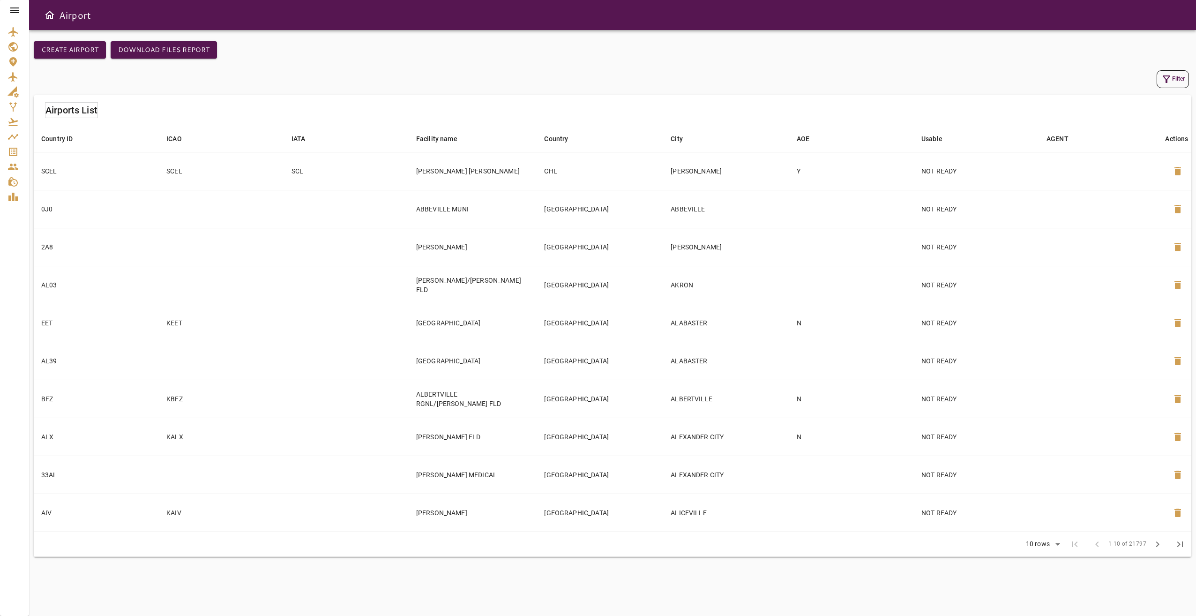
click at [13, 8] on icon at bounding box center [14, 10] width 8 height 6
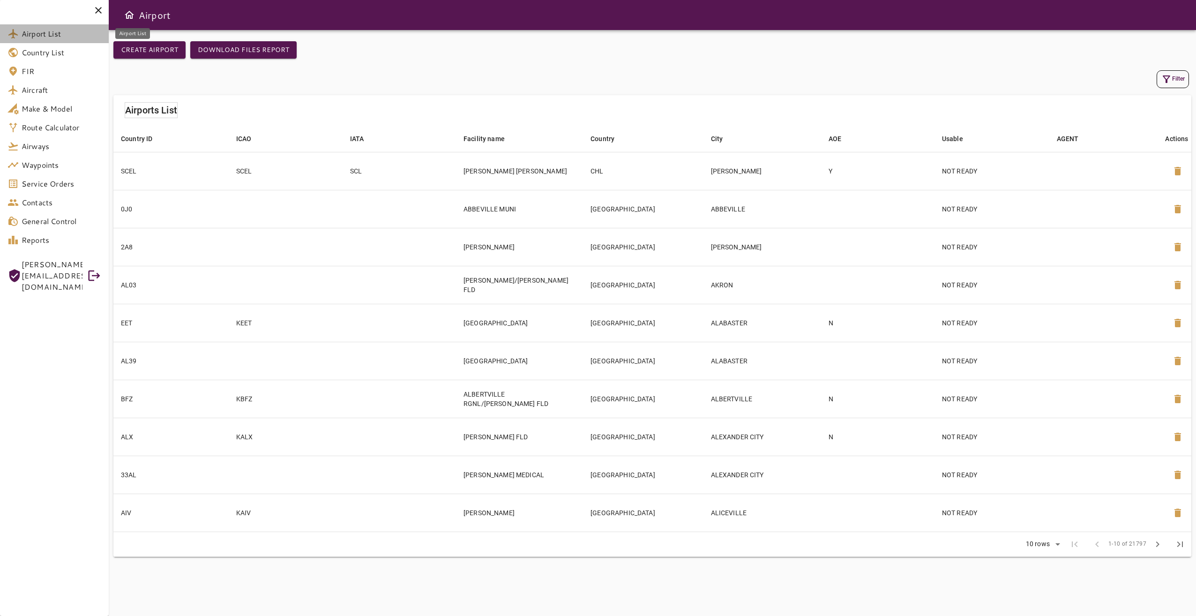
click at [55, 37] on span "Airport List" at bounding box center [62, 33] width 80 height 11
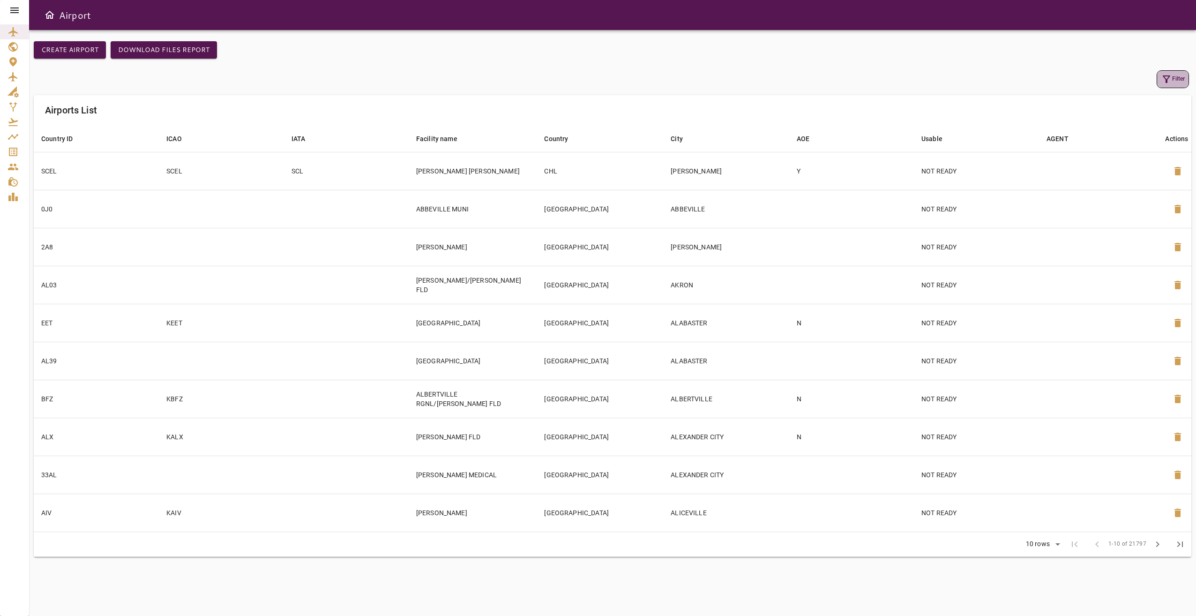
click at [824, 80] on button "Filter" at bounding box center [1172, 79] width 32 height 18
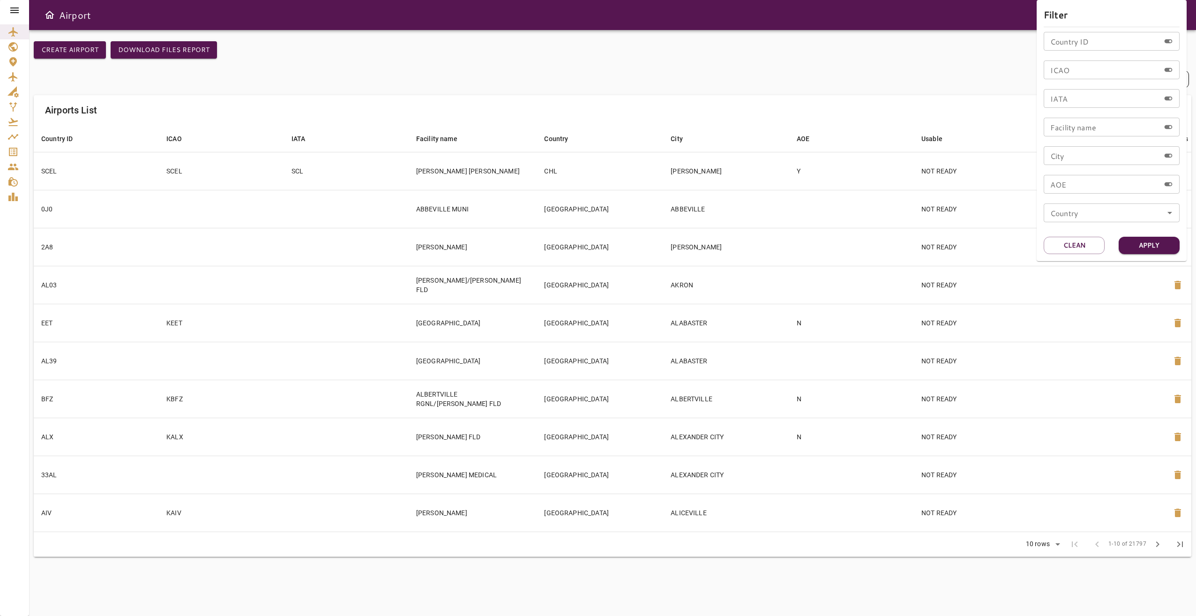
click at [824, 39] on input "Country ID" at bounding box center [1102, 41] width 116 height 19
click at [824, 71] on input "ICAO" at bounding box center [1102, 69] width 116 height 19
type input "****"
click at [824, 240] on button "Apply" at bounding box center [1148, 245] width 61 height 17
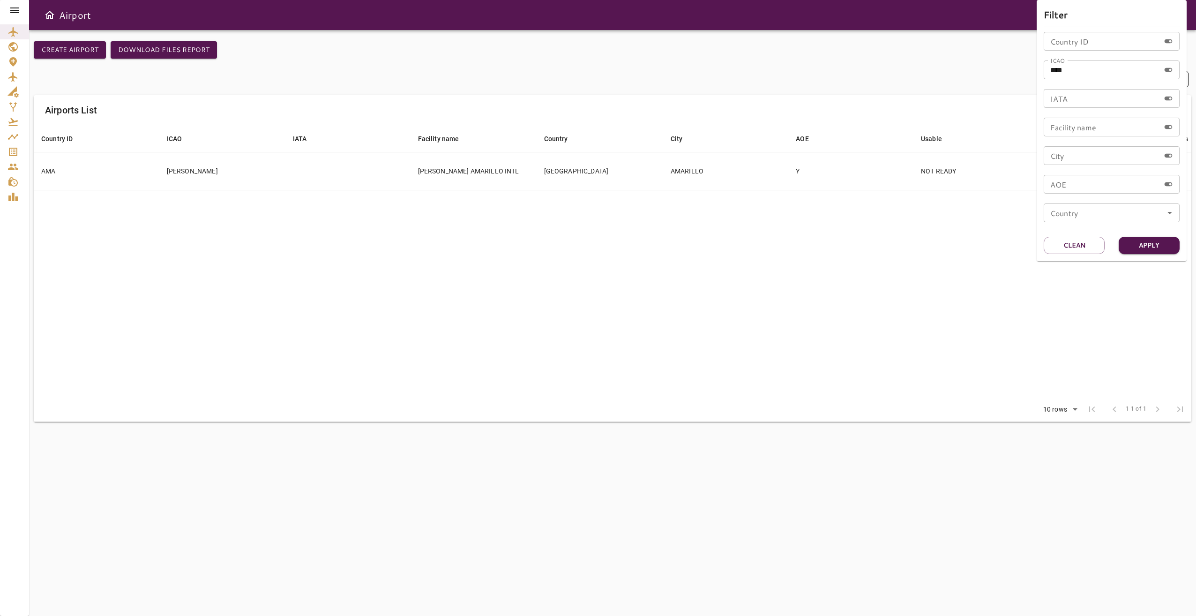
click at [460, 273] on div at bounding box center [598, 308] width 1196 height 616
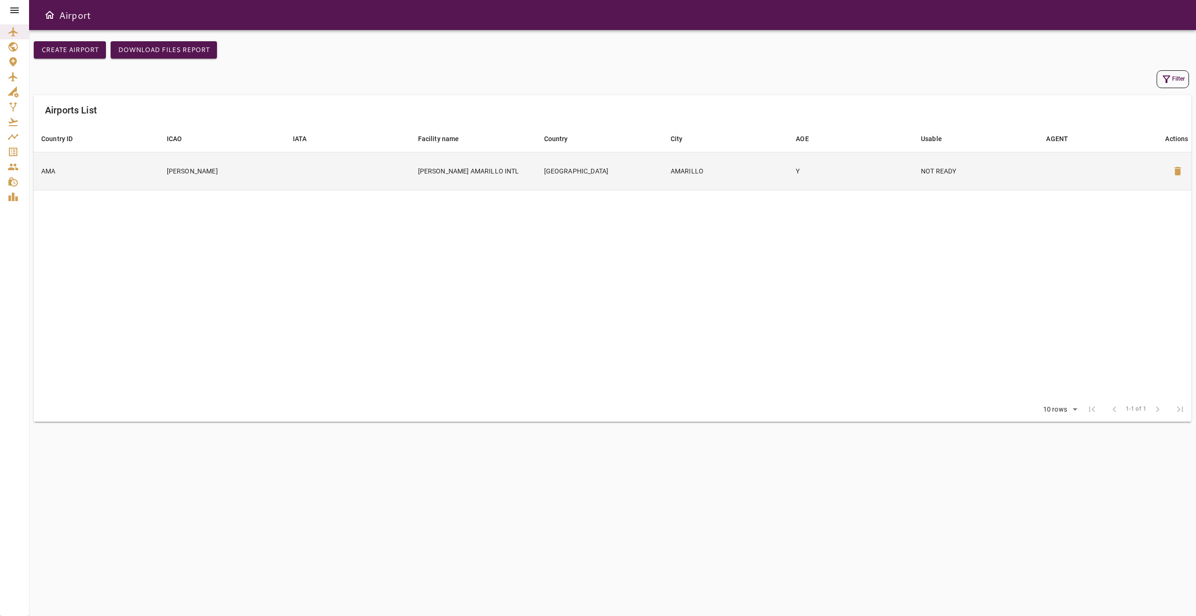
click at [288, 164] on td at bounding box center [347, 171] width 125 height 38
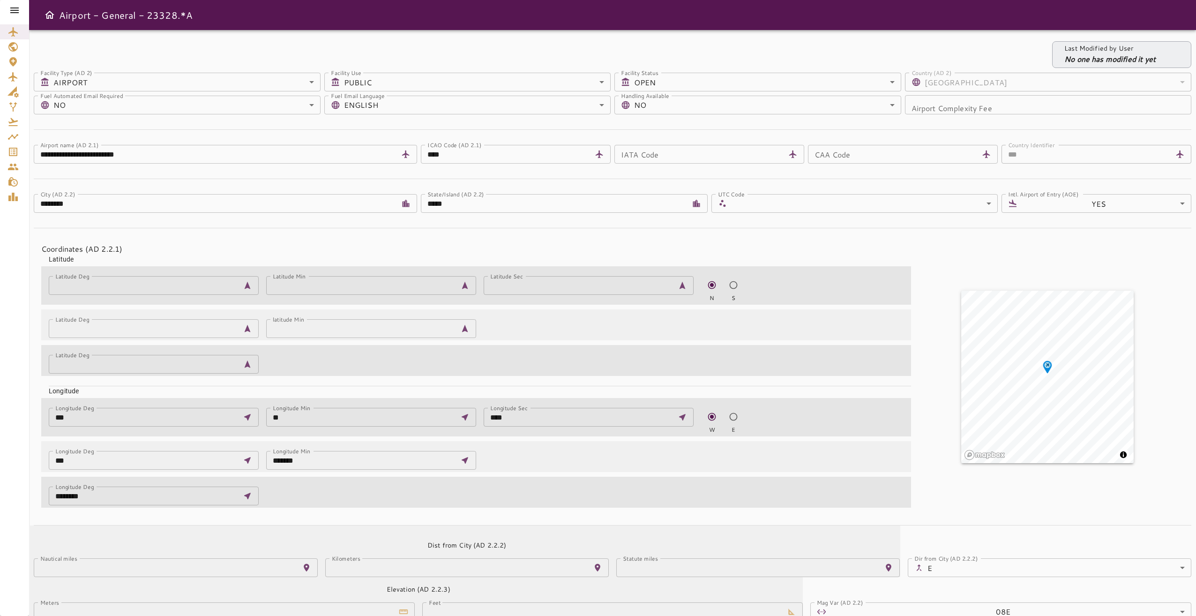
click at [18, 9] on icon at bounding box center [14, 10] width 11 height 11
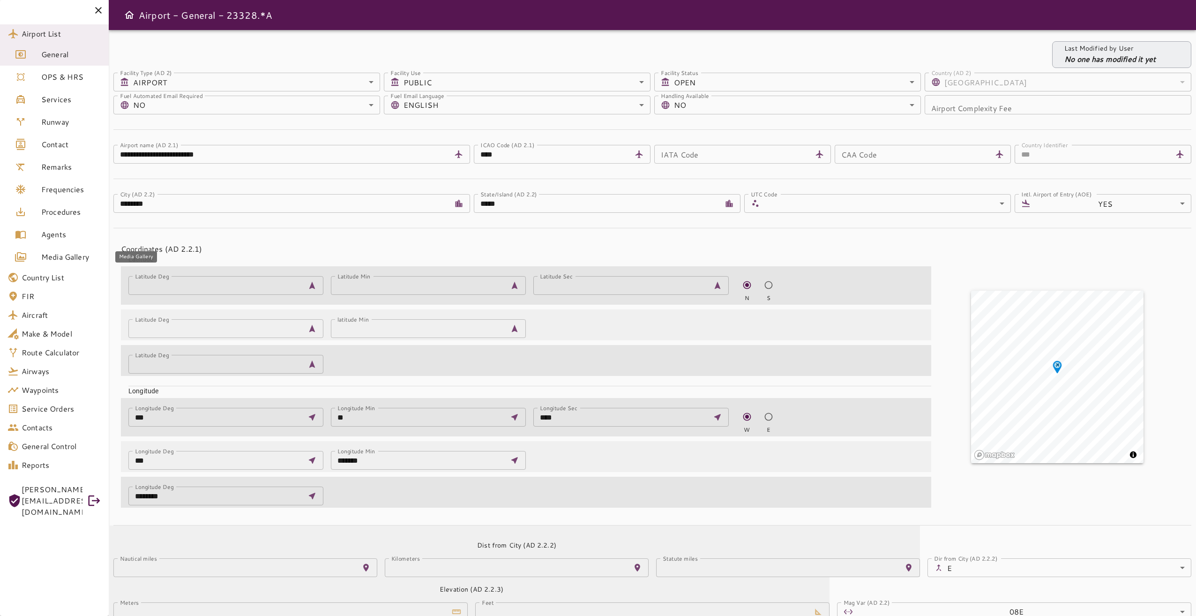
click at [84, 253] on span "Media Gallery" at bounding box center [71, 256] width 60 height 11
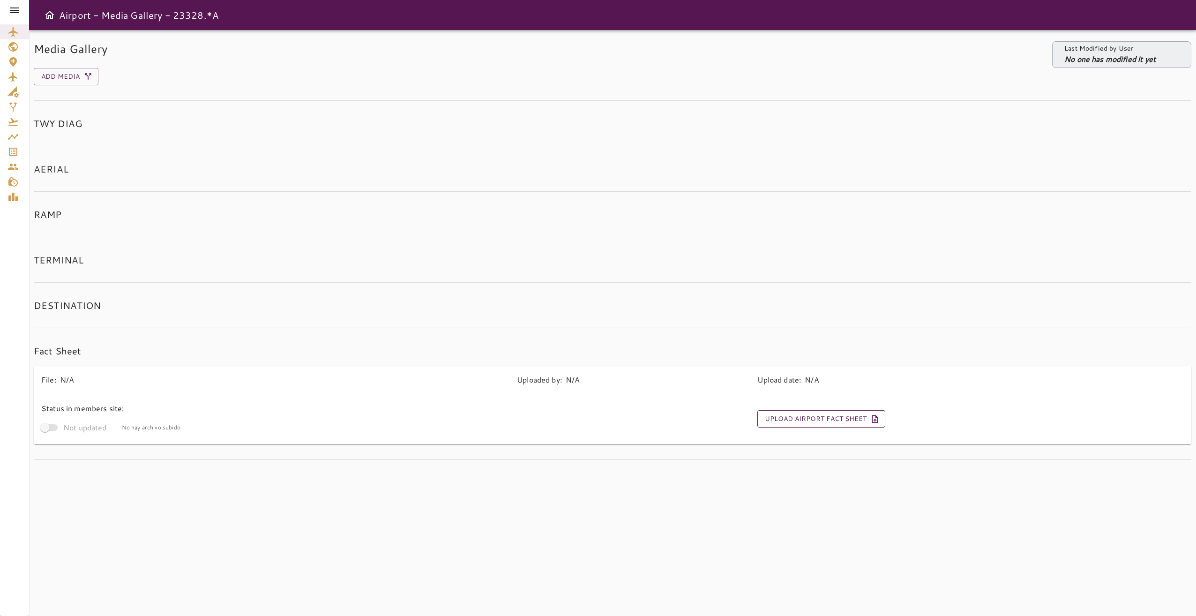
click at [799, 421] on button "Upload Airport Fact Sheet" at bounding box center [821, 418] width 128 height 17
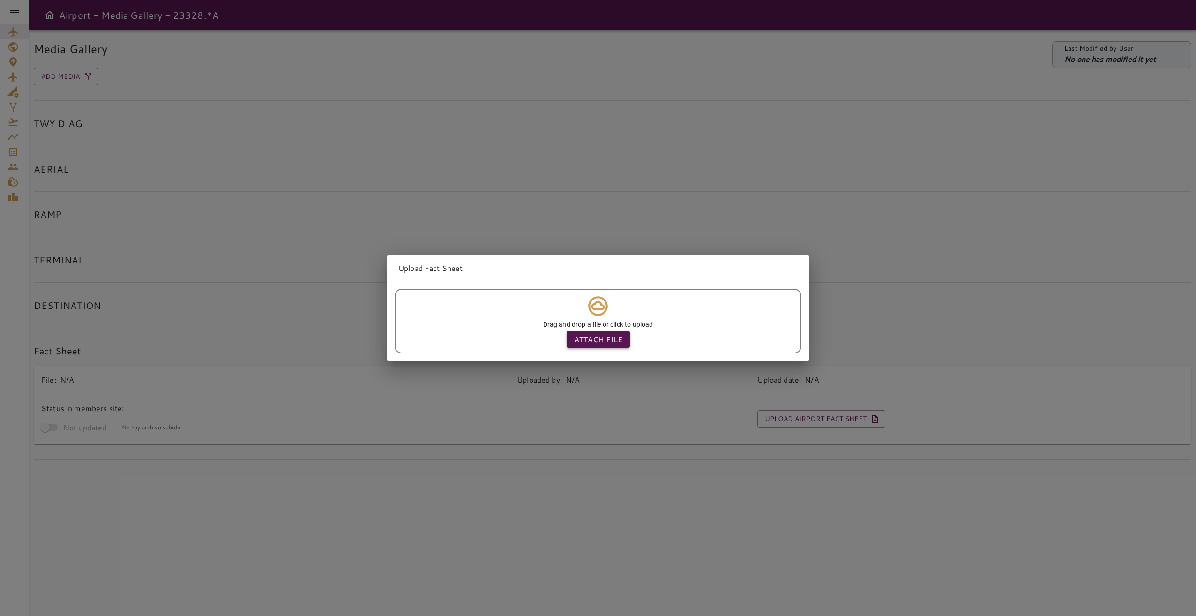
click at [595, 338] on p "Attach file" at bounding box center [598, 339] width 48 height 11
click at [0, 0] on input "Attach file" at bounding box center [0, 0] width 0 height 0
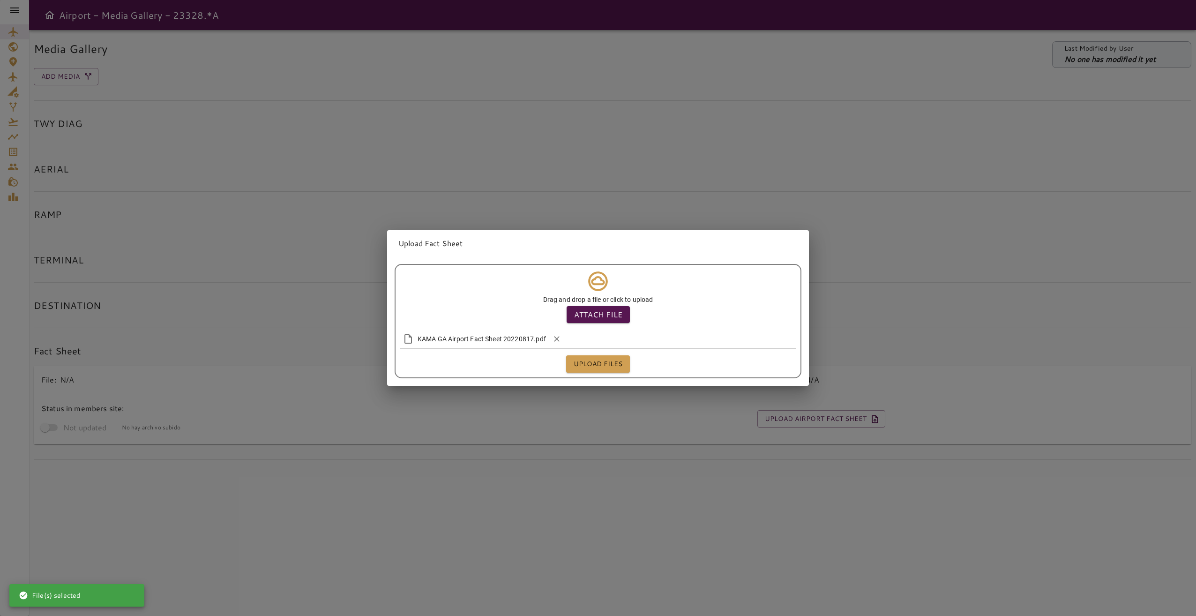
click at [605, 363] on button "Upload files" at bounding box center [598, 363] width 64 height 17
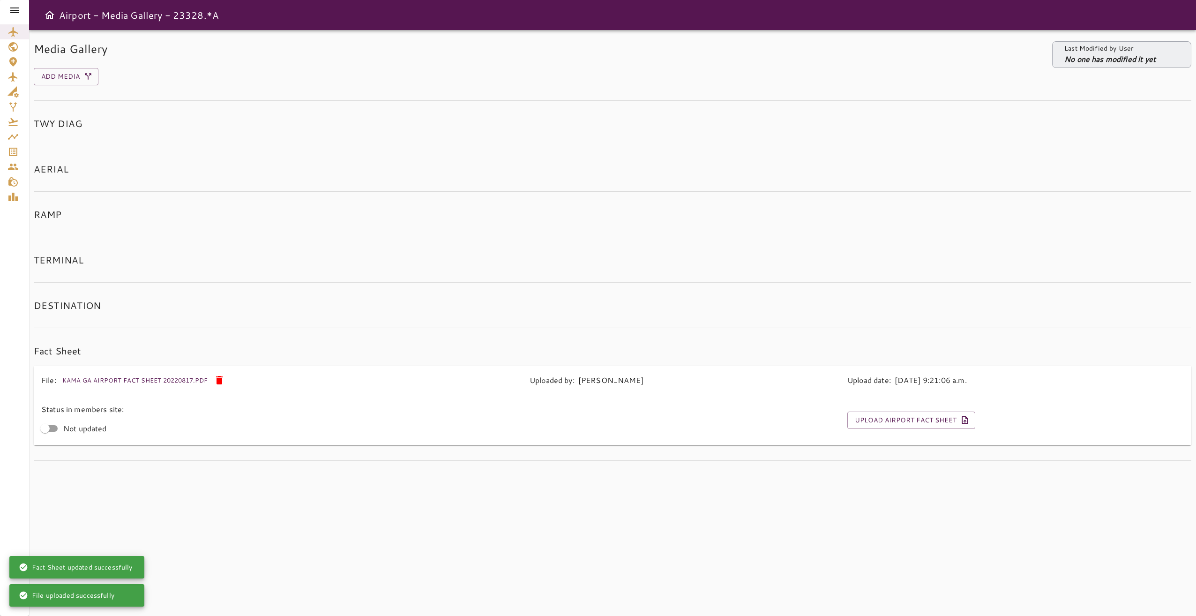
click at [19, 9] on icon at bounding box center [14, 10] width 11 height 11
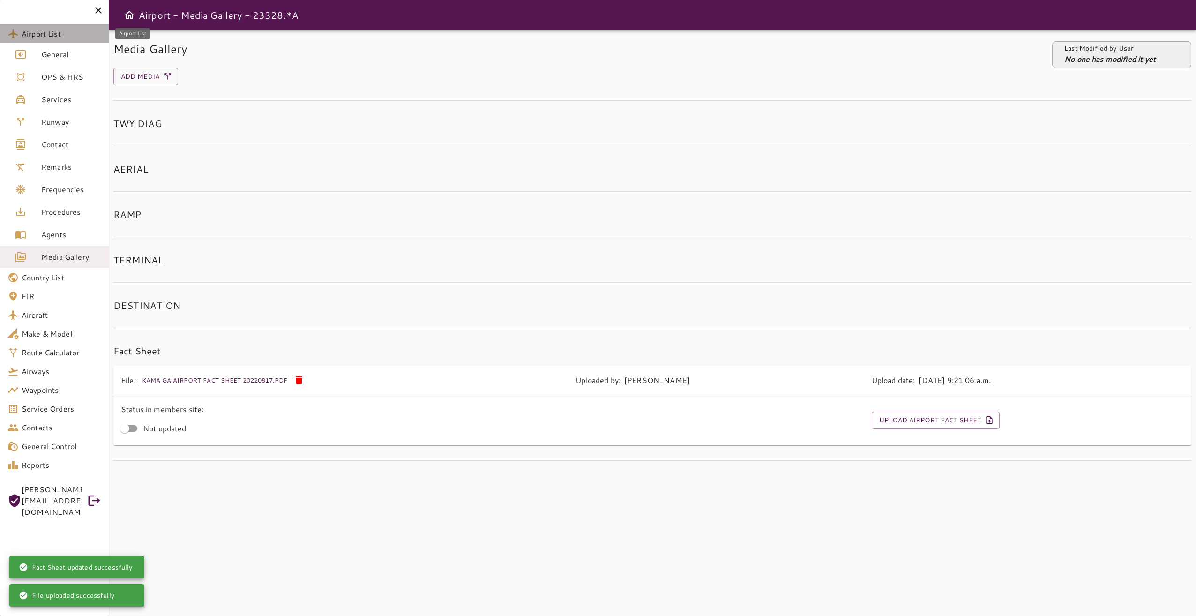
click at [53, 34] on span "Airport List" at bounding box center [62, 33] width 80 height 11
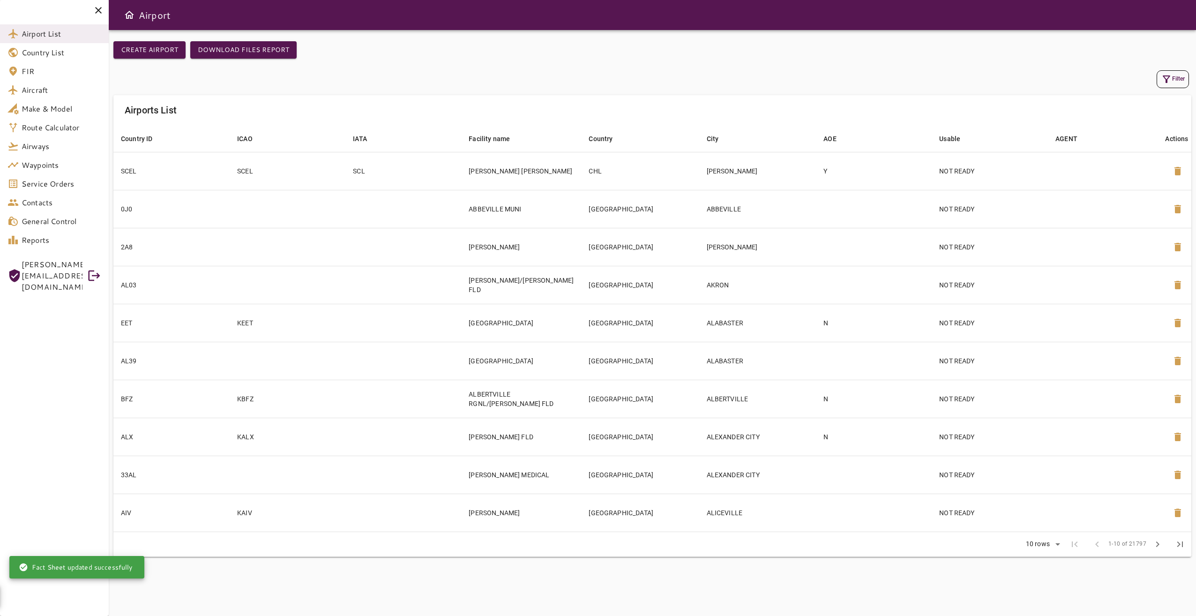
click at [824, 80] on button "Filter" at bounding box center [1172, 79] width 32 height 18
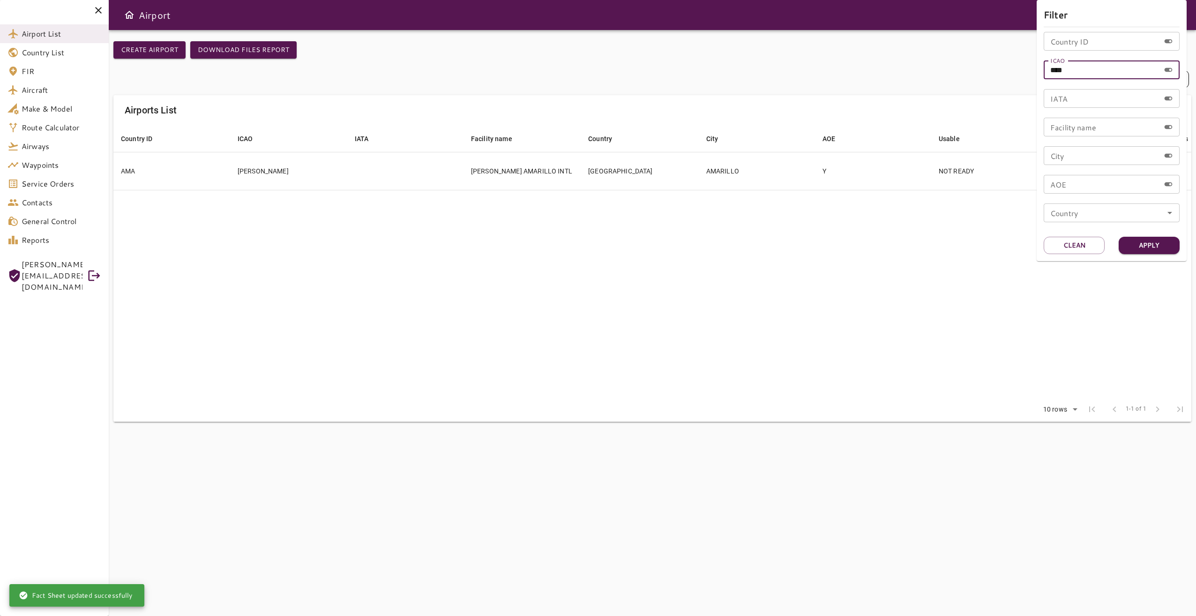
drag, startPoint x: 1073, startPoint y: 67, endPoint x: 1034, endPoint y: 68, distance: 38.9
click at [824, 68] on div "Filter Country ID Country ID ICAO **** ICAO IATA IATA Facility name Facility na…" at bounding box center [598, 308] width 1196 height 616
type input "****"
click at [824, 243] on button "Apply" at bounding box center [1148, 245] width 61 height 17
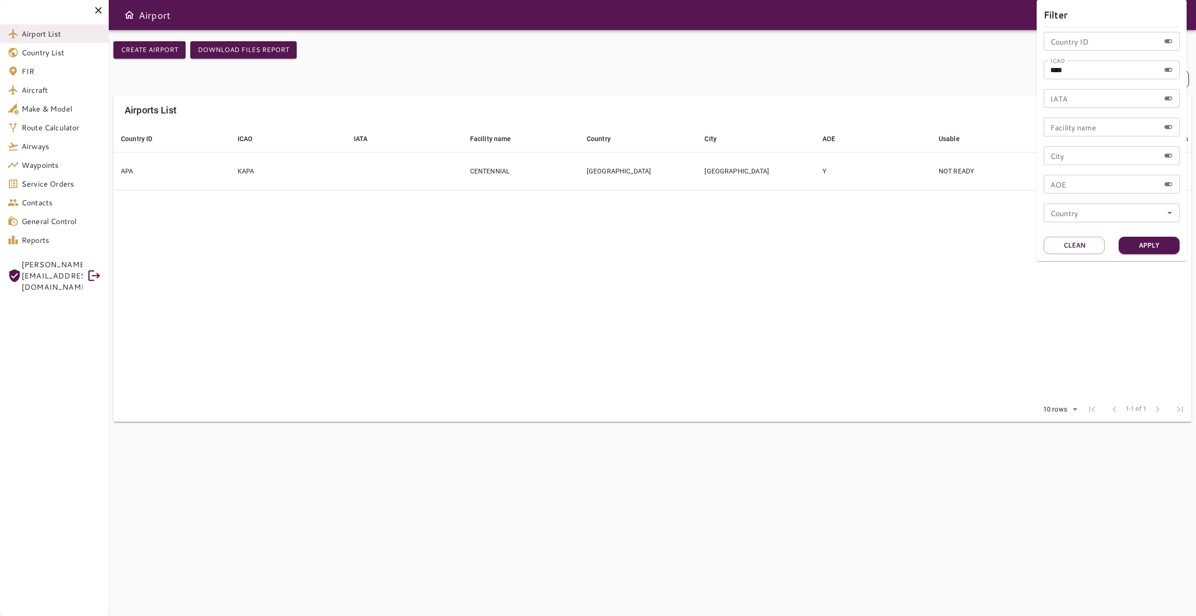
click at [754, 289] on div at bounding box center [598, 308] width 1196 height 616
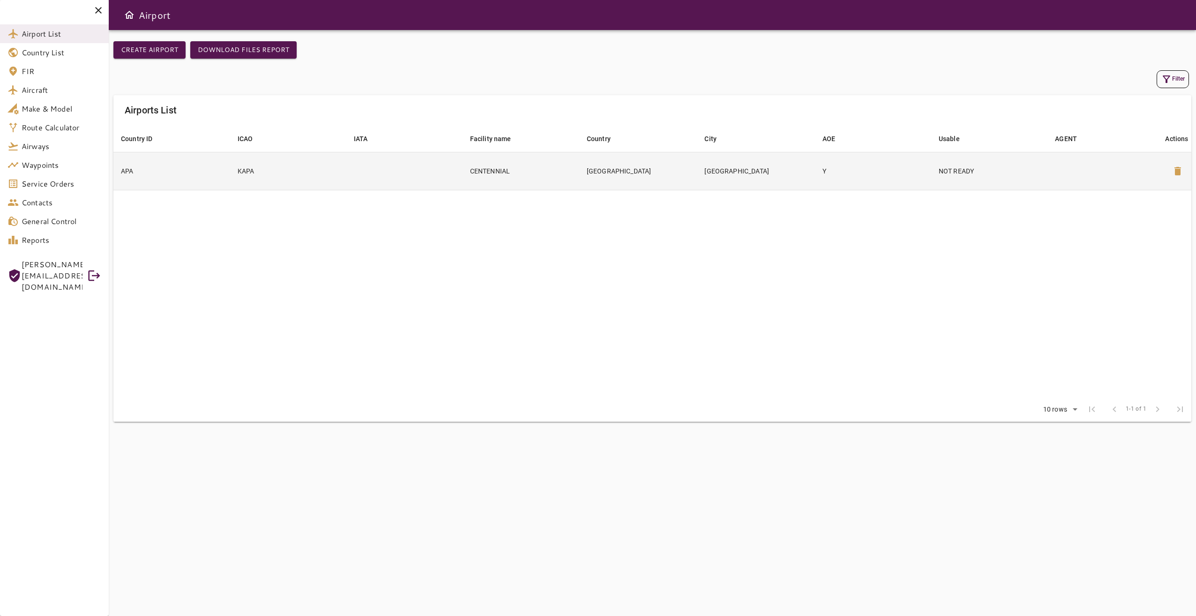
click at [749, 179] on td "[GEOGRAPHIC_DATA]" at bounding box center [756, 171] width 118 height 38
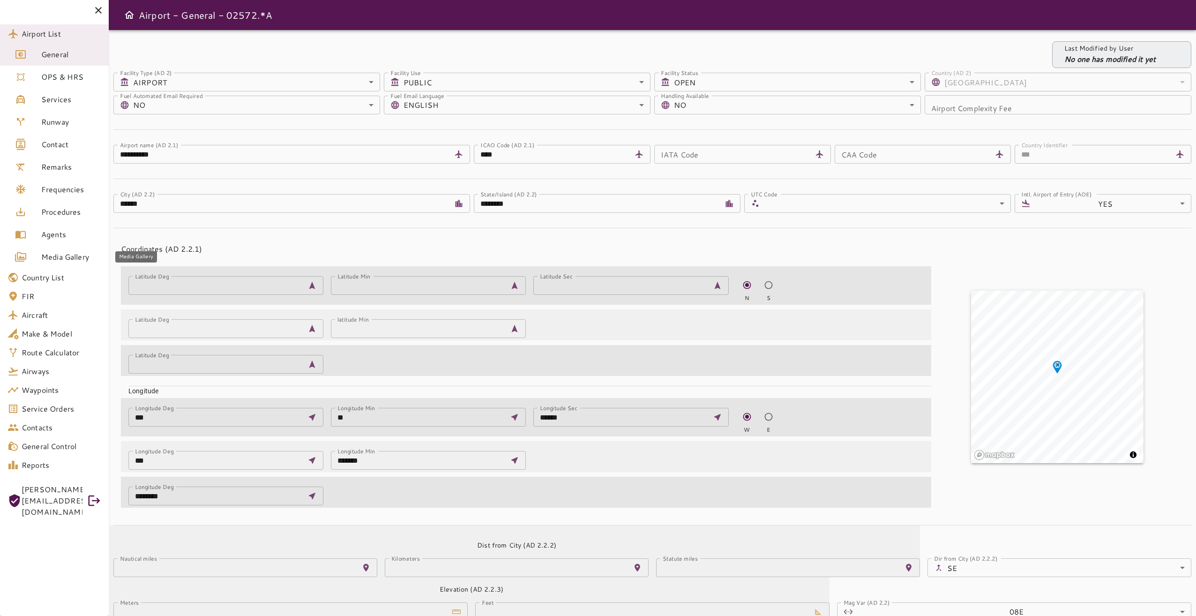
click at [86, 256] on span "Media Gallery" at bounding box center [71, 256] width 60 height 11
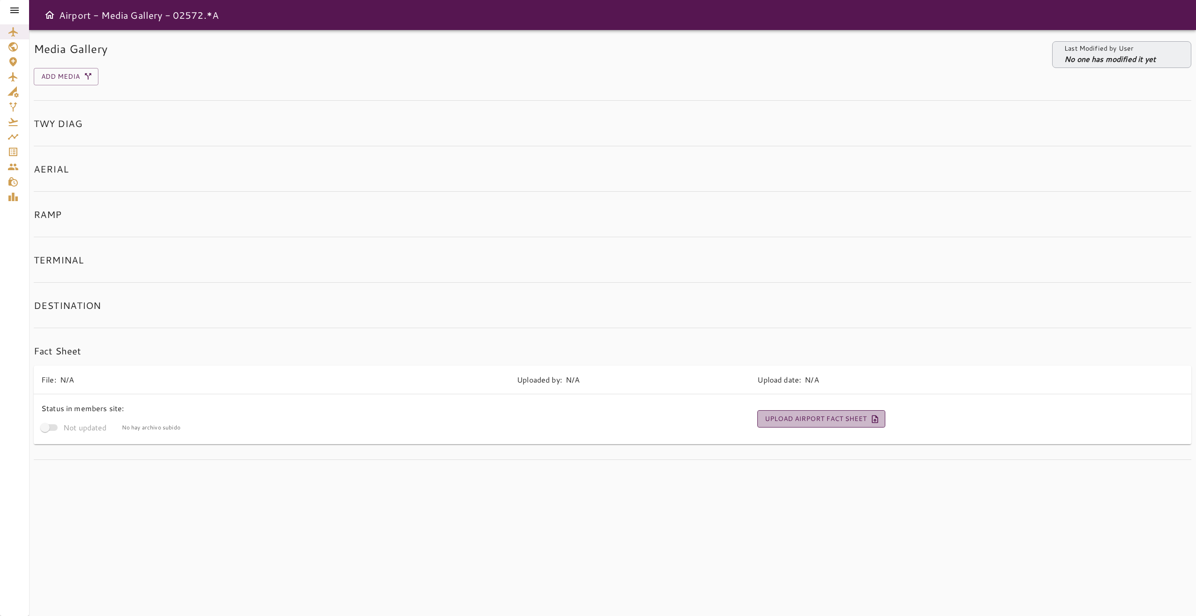
click at [824, 416] on button "Upload Airport Fact Sheet" at bounding box center [821, 418] width 128 height 17
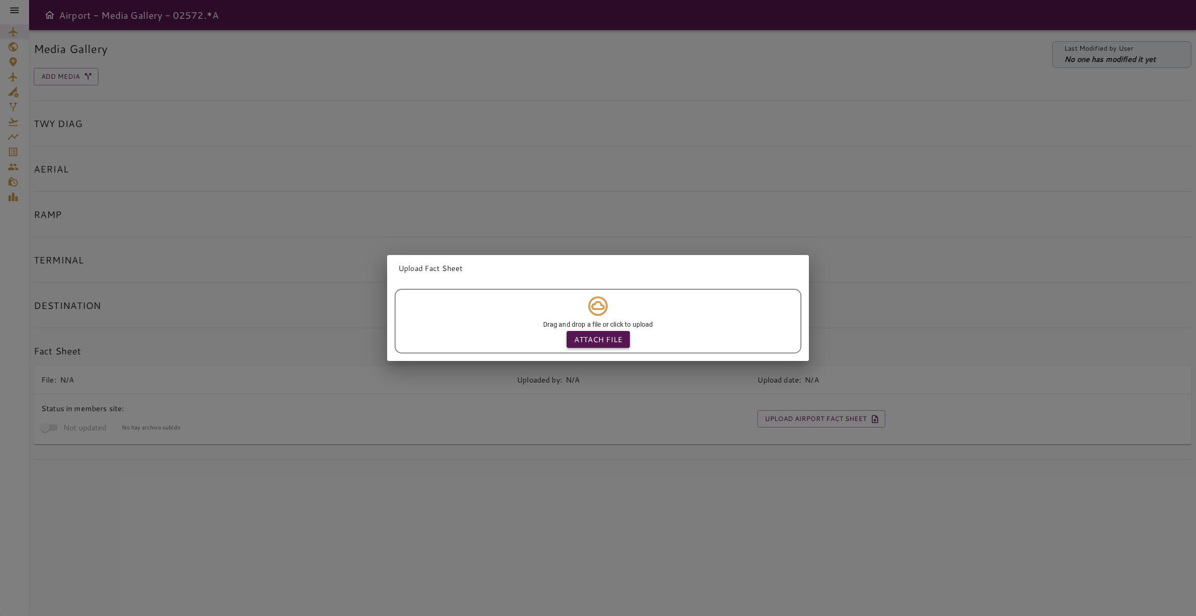
click at [598, 336] on p "Attach file" at bounding box center [598, 339] width 48 height 11
click at [0, 0] on input "Attach file" at bounding box center [0, 0] width 0 height 0
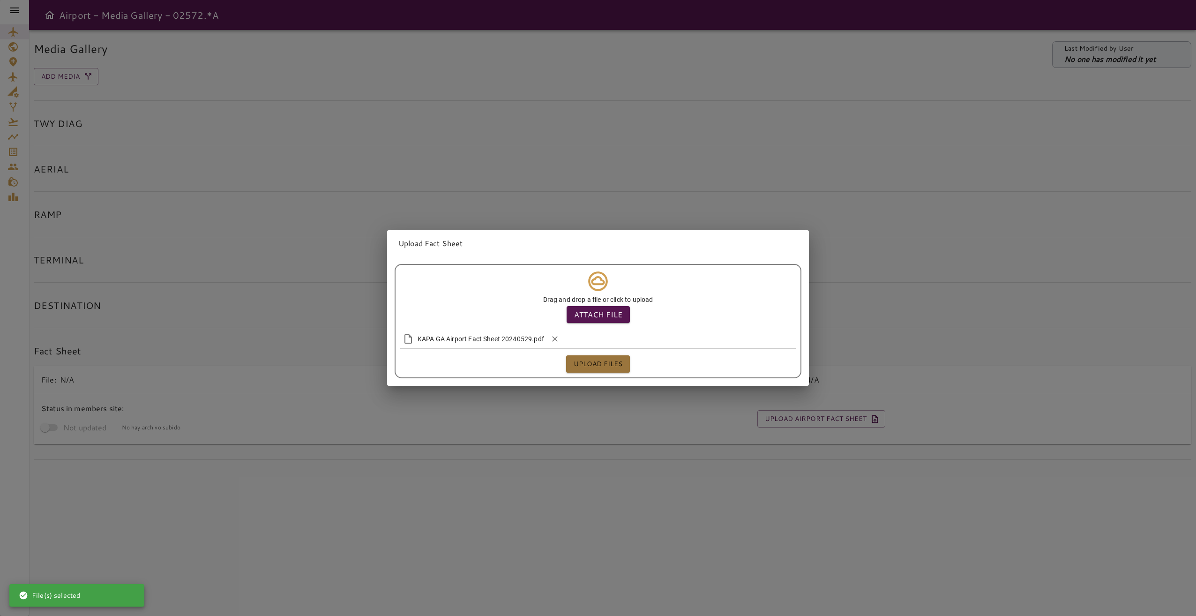
click at [609, 361] on button "Upload files" at bounding box center [598, 363] width 64 height 17
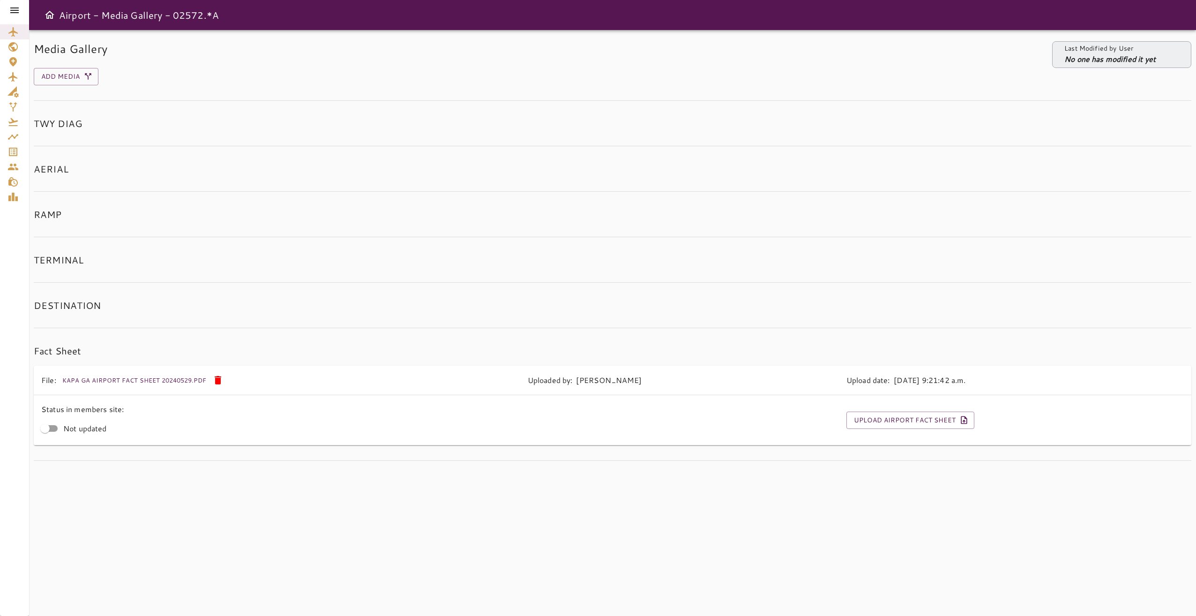
click at [14, 11] on icon at bounding box center [14, 10] width 11 height 11
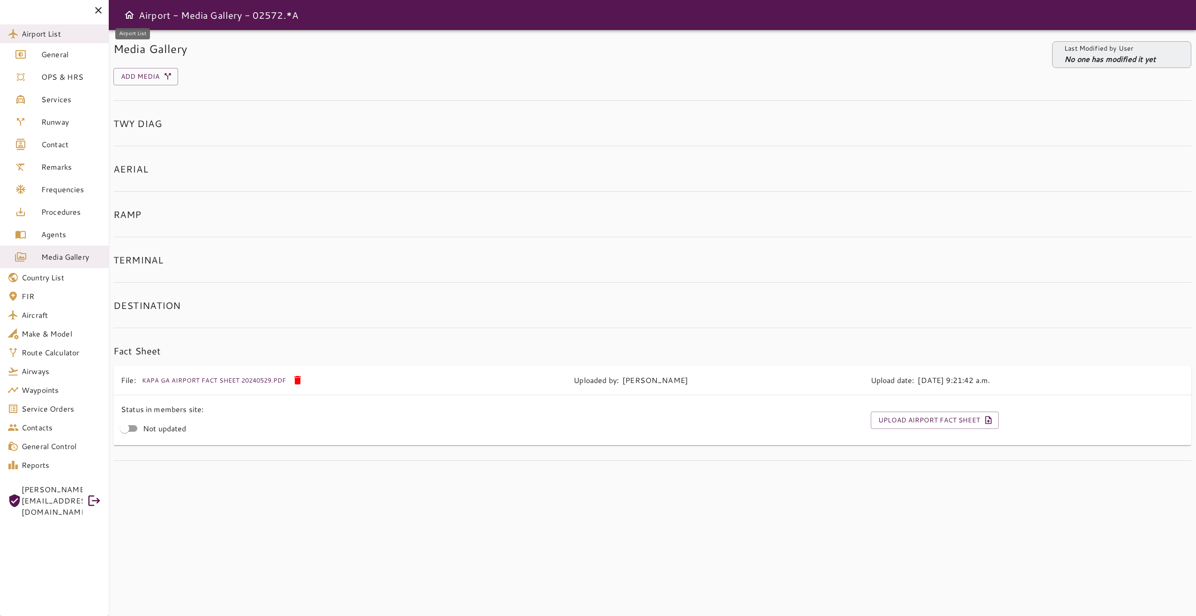
click at [52, 32] on span "Airport List" at bounding box center [62, 33] width 80 height 11
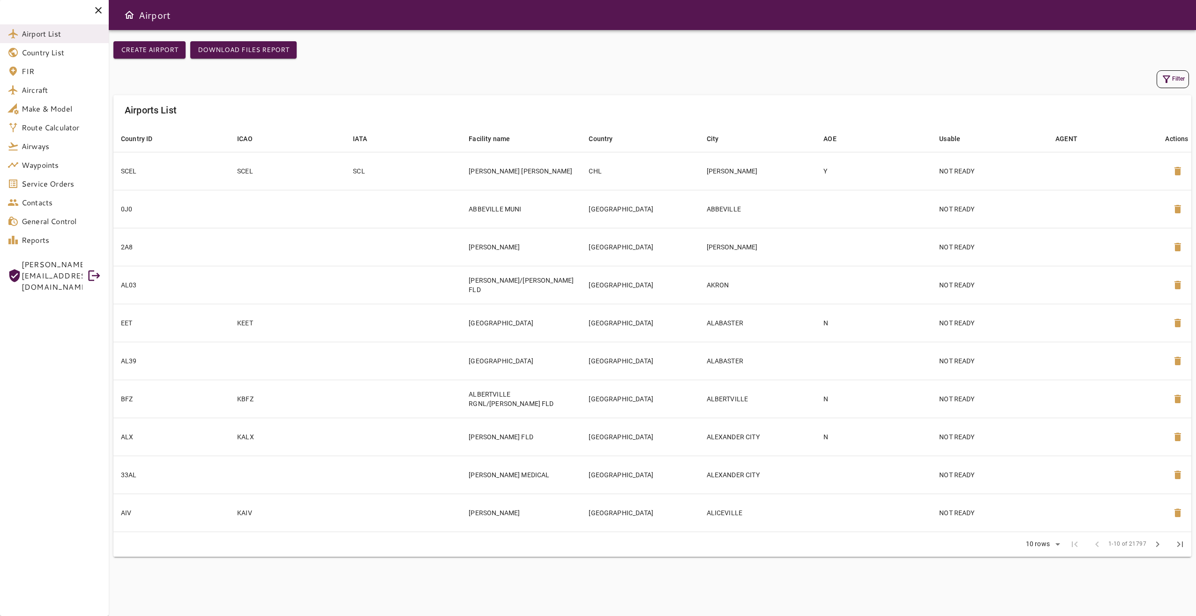
click at [824, 78] on icon "button" at bounding box center [1166, 79] width 11 height 11
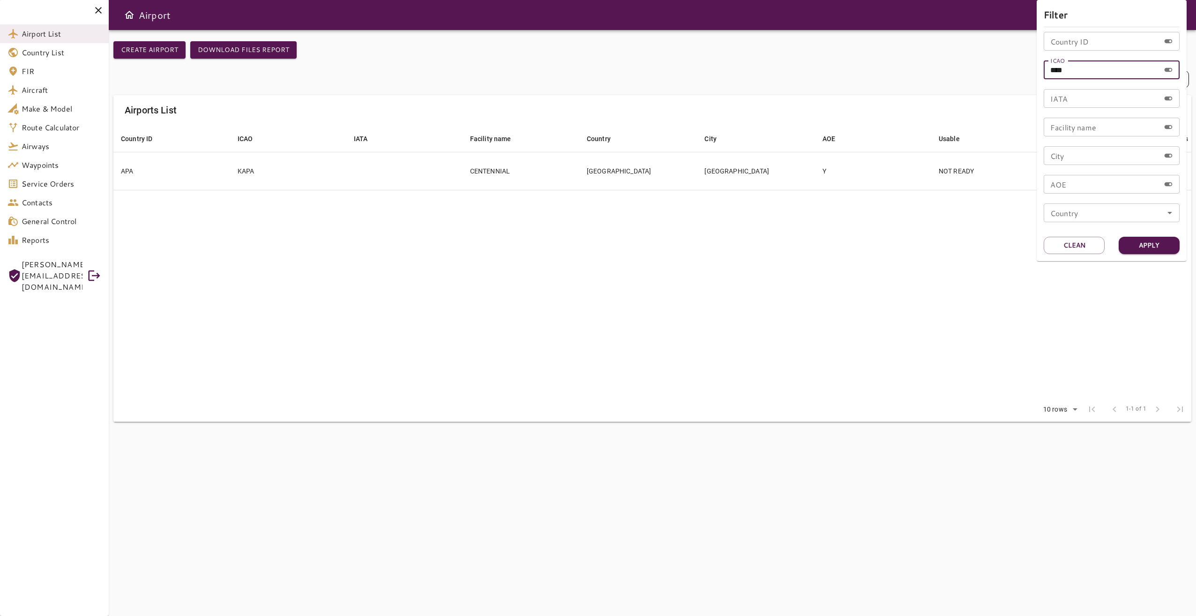
drag, startPoint x: 1082, startPoint y: 72, endPoint x: 1063, endPoint y: 70, distance: 19.3
click at [824, 70] on input "****" at bounding box center [1102, 69] width 116 height 19
type input "****"
click at [824, 244] on button "Apply" at bounding box center [1148, 245] width 61 height 17
click at [824, 254] on div at bounding box center [598, 308] width 1196 height 616
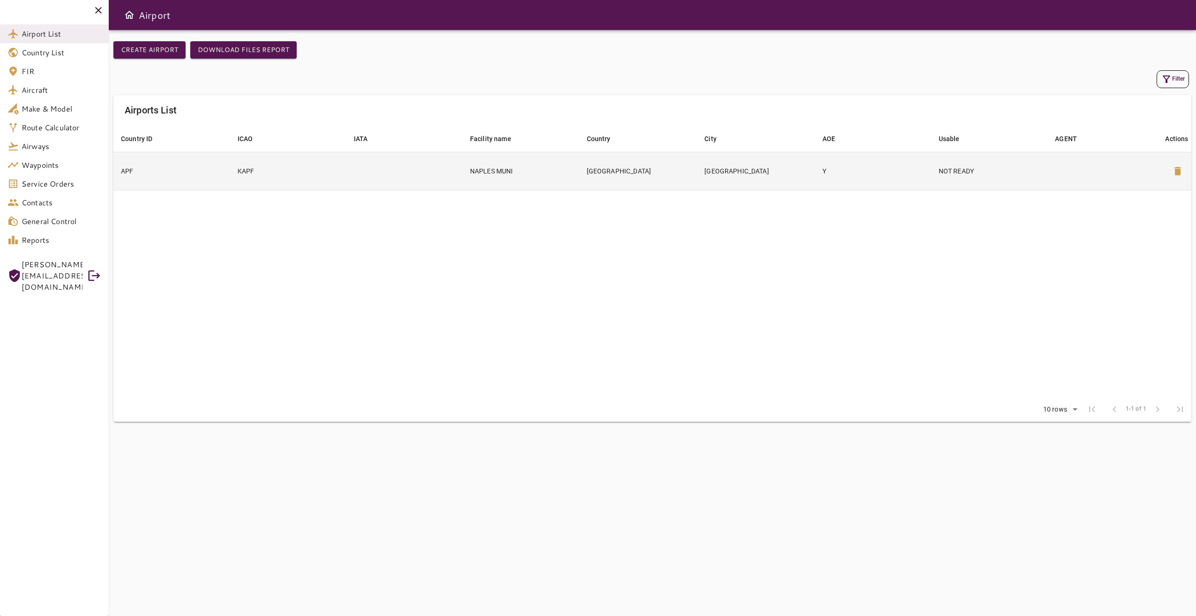
click at [580, 174] on td "[GEOGRAPHIC_DATA]" at bounding box center [638, 171] width 118 height 38
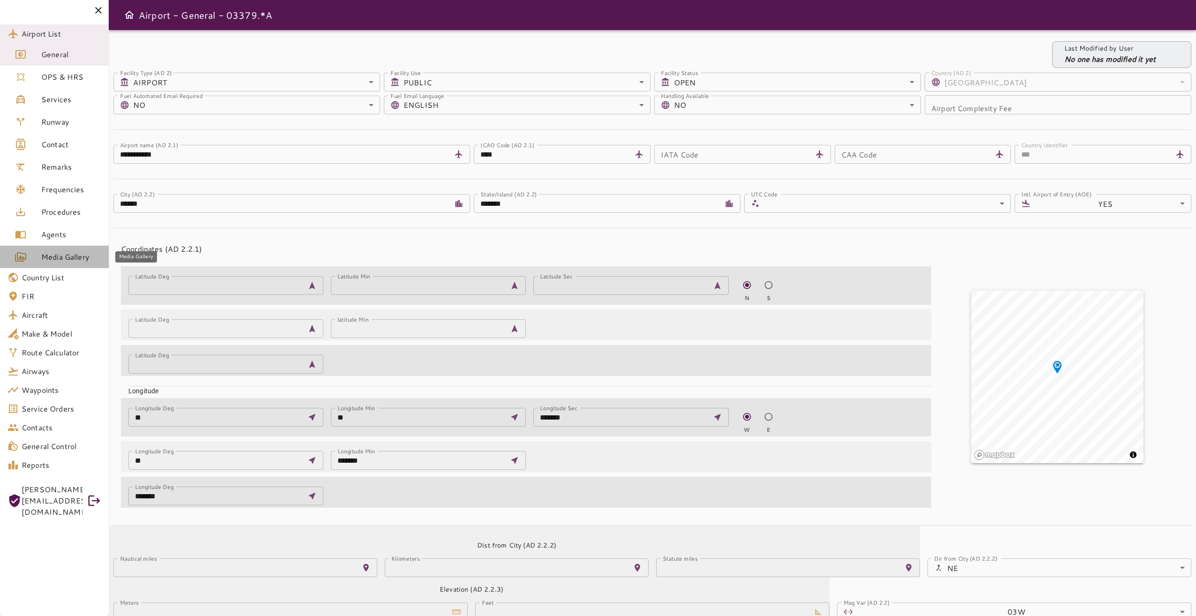
click at [58, 261] on span "Media Gallery" at bounding box center [71, 256] width 60 height 11
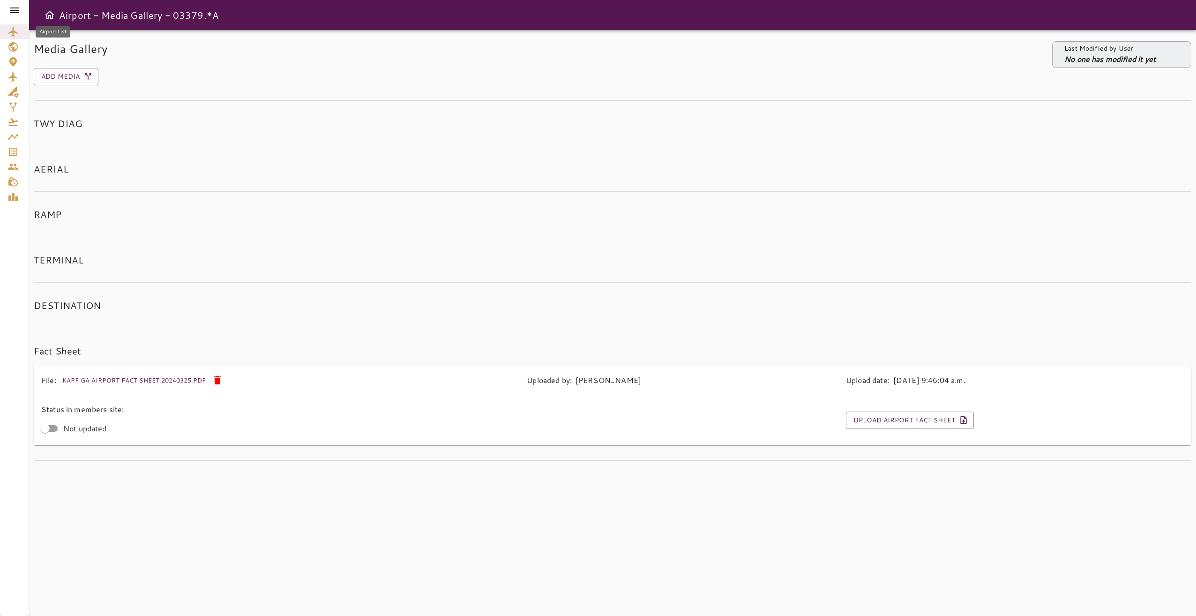
click at [13, 28] on icon "Airport List" at bounding box center [12, 31] width 9 height 9
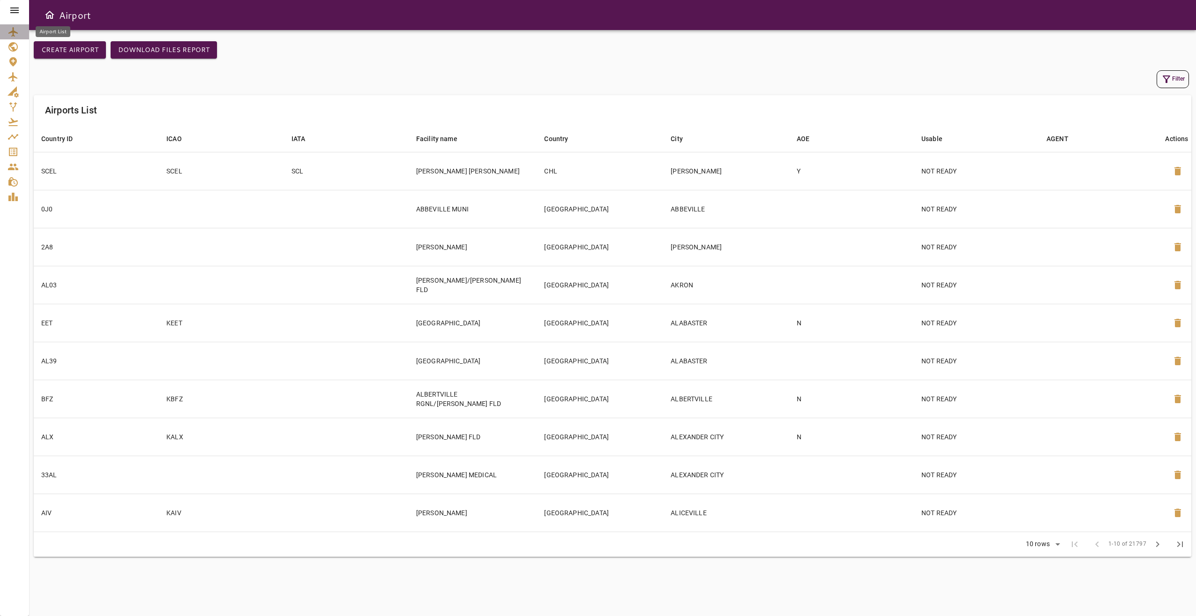
click at [14, 34] on icon "Airport List" at bounding box center [12, 31] width 9 height 9
click at [824, 82] on icon "button" at bounding box center [1166, 79] width 11 height 11
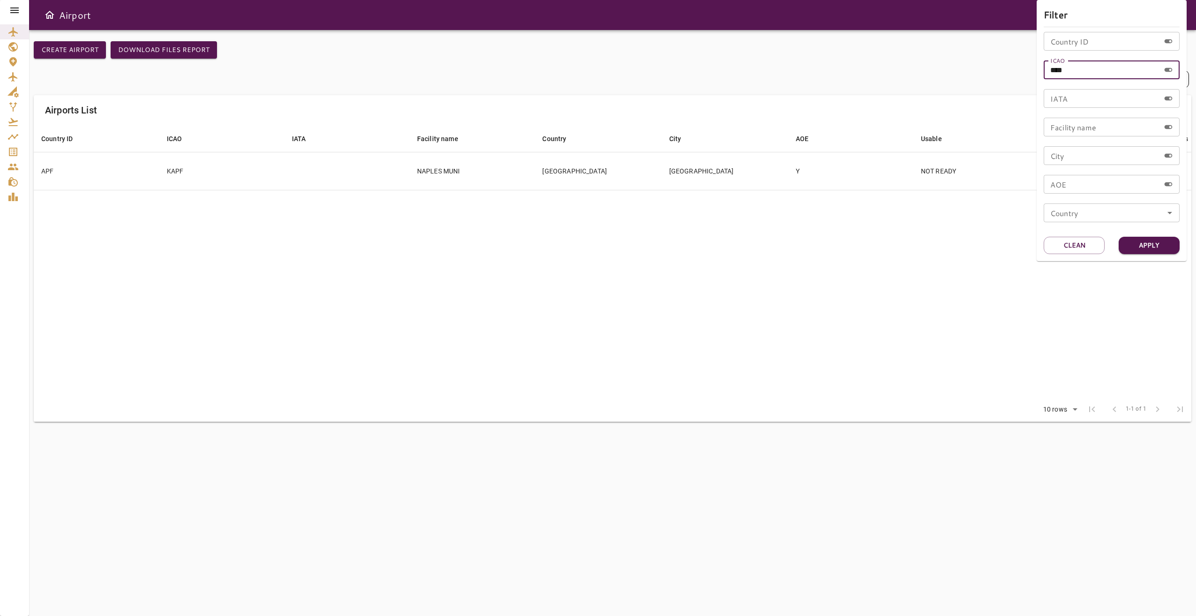
drag, startPoint x: 1071, startPoint y: 71, endPoint x: 1007, endPoint y: 72, distance: 64.7
click at [824, 72] on div "Filter Country ID Country ID ICAO **** ICAO IATA IATA Facility name Facility na…" at bounding box center [598, 308] width 1196 height 616
type input "****"
click at [824, 250] on button "Apply" at bounding box center [1148, 245] width 61 height 17
click at [432, 308] on div at bounding box center [598, 308] width 1196 height 616
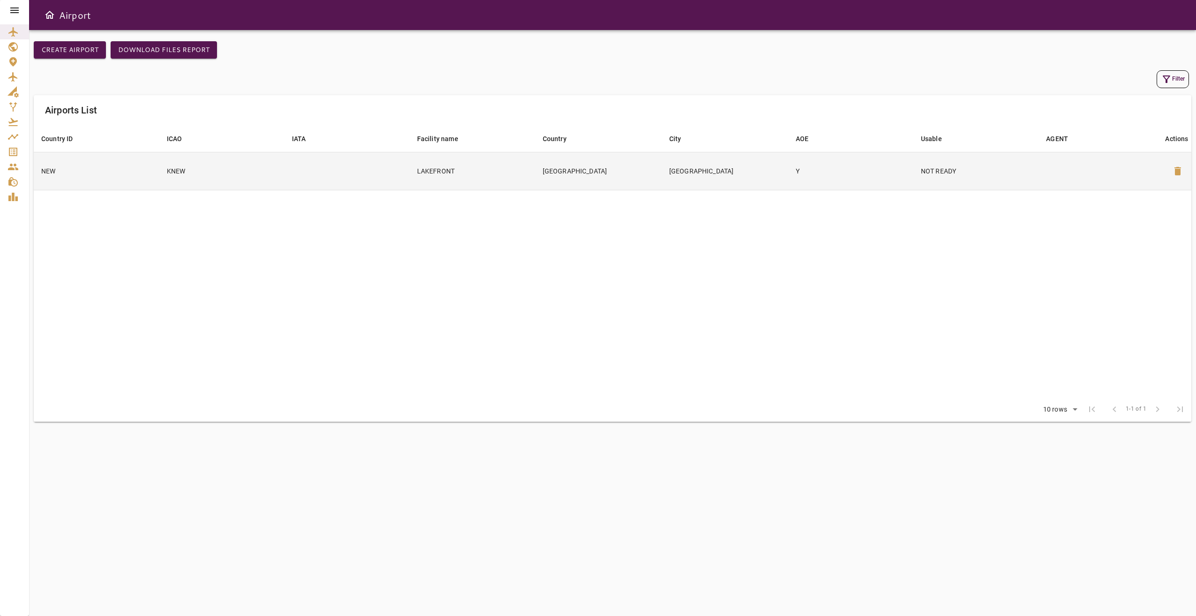
click at [349, 173] on td at bounding box center [346, 171] width 125 height 38
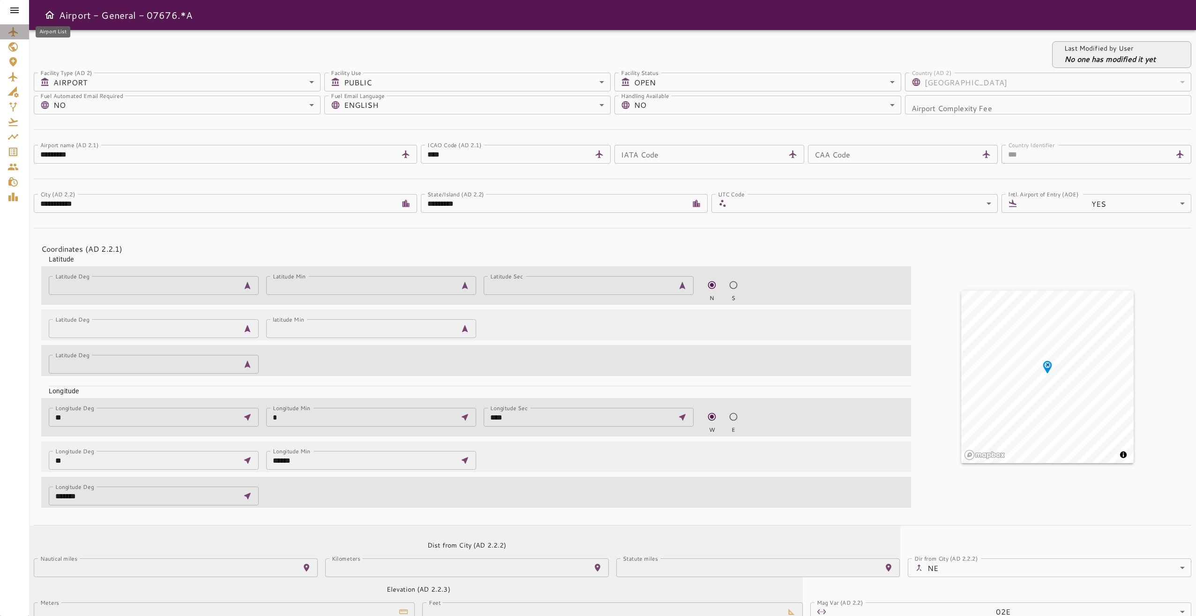
click at [19, 34] on div "Airport List" at bounding box center [14, 31] width 14 height 11
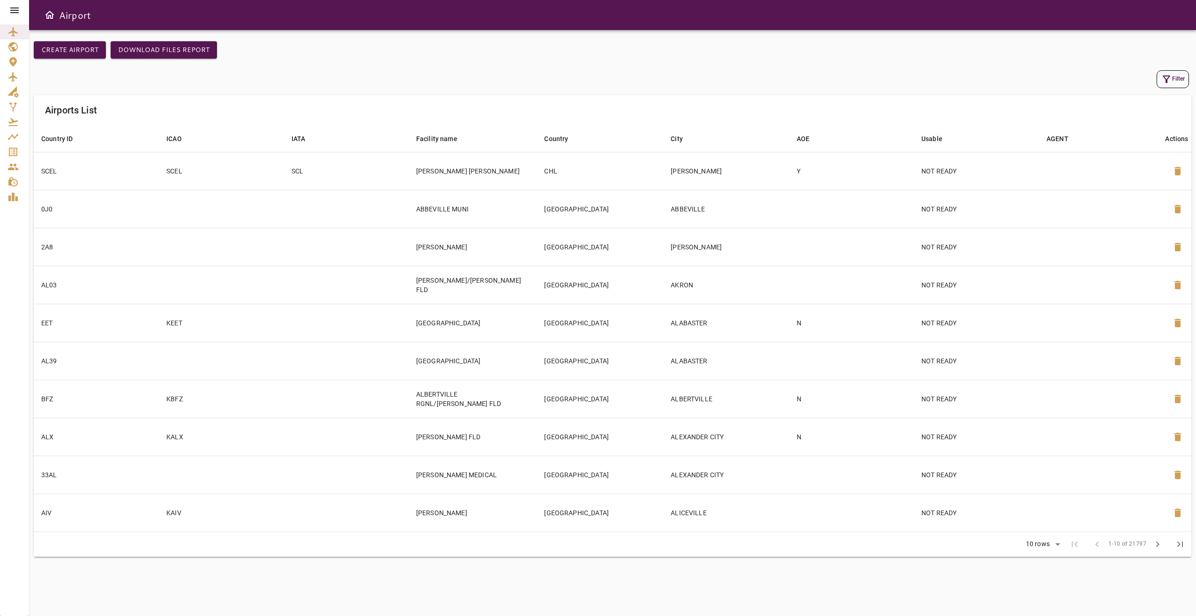
click at [824, 77] on div "Filter" at bounding box center [612, 79] width 1153 height 18
click at [824, 81] on button "Filter" at bounding box center [1172, 79] width 32 height 18
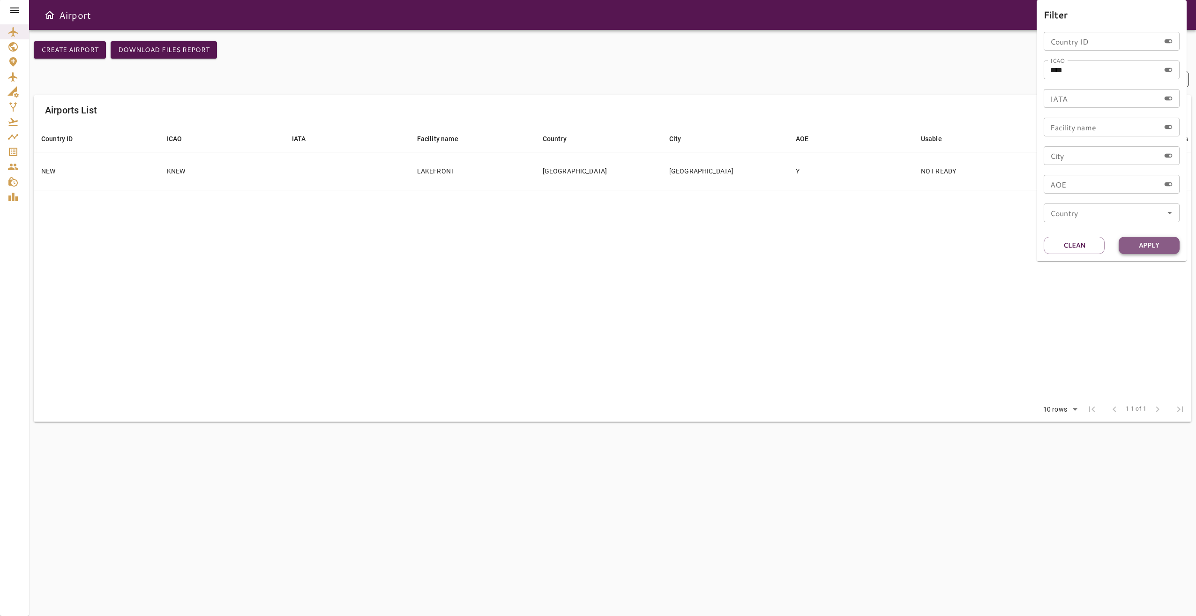
click at [824, 248] on button "Apply" at bounding box center [1148, 245] width 61 height 17
click at [798, 239] on div at bounding box center [598, 308] width 1196 height 616
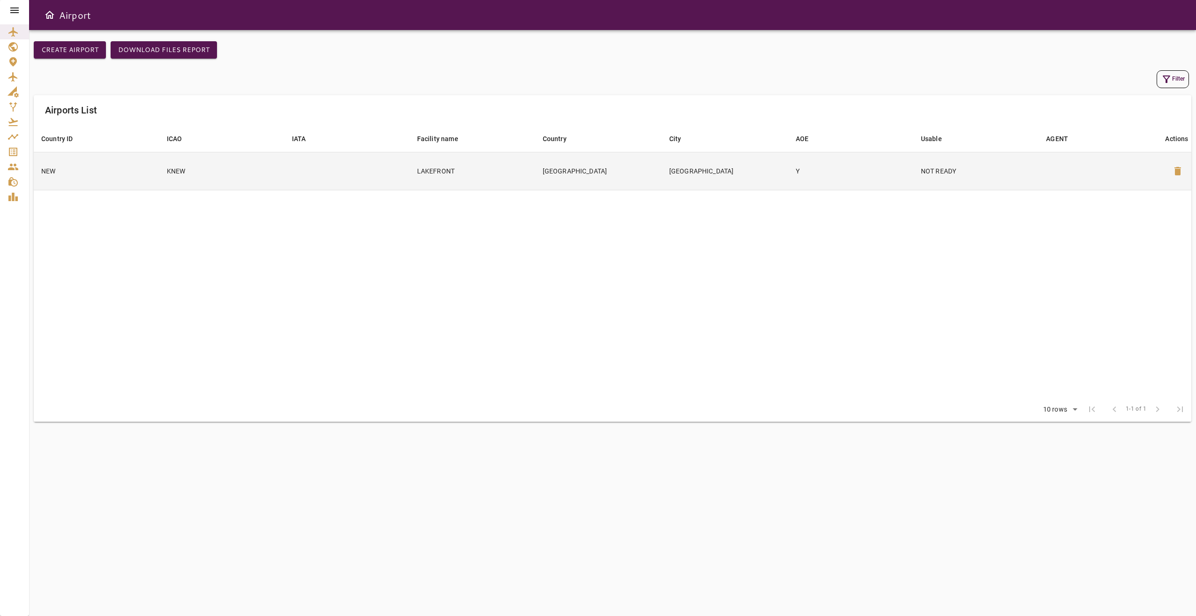
click at [426, 160] on td "LAKEFRONT" at bounding box center [473, 171] width 126 height 38
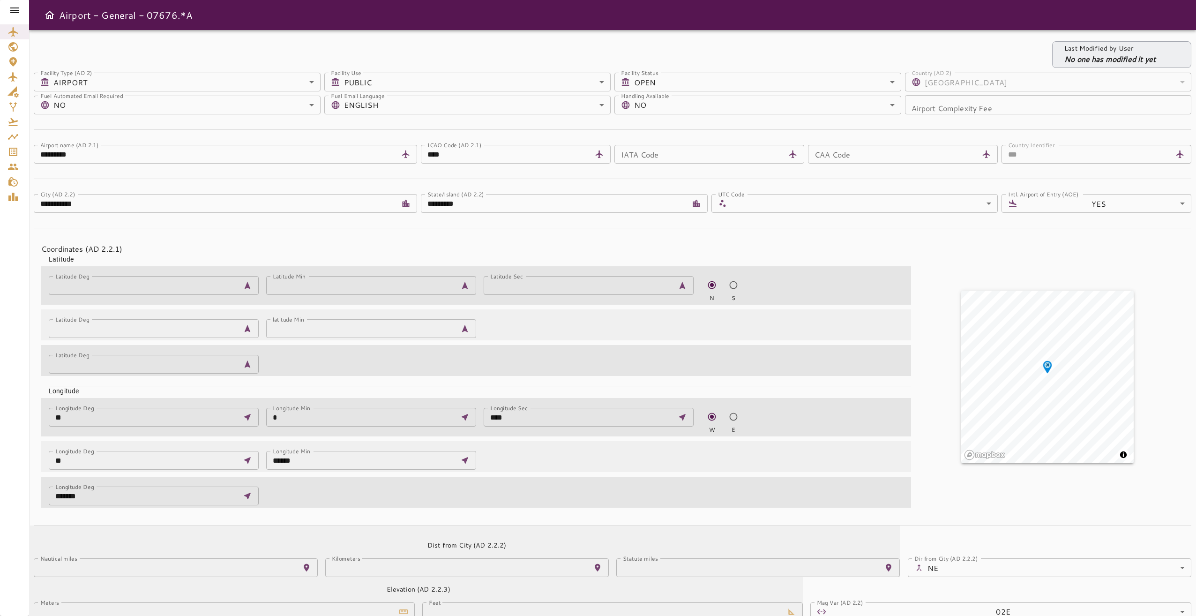
click at [19, 4] on div at bounding box center [14, 10] width 29 height 21
click at [11, 7] on icon at bounding box center [14, 10] width 8 height 6
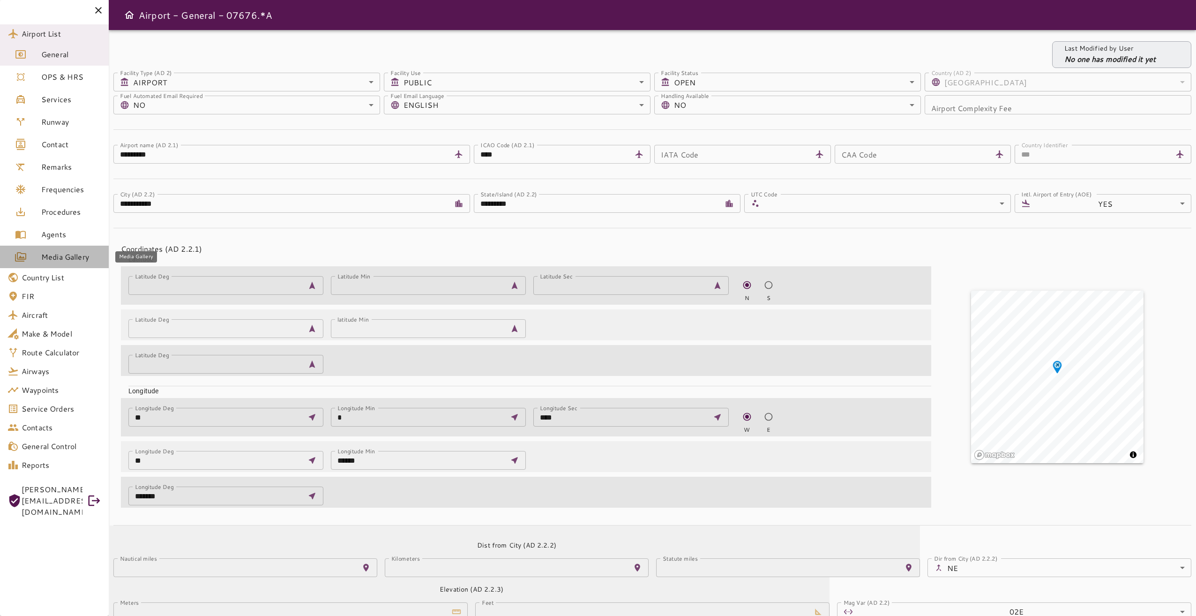
click at [82, 254] on span "Media Gallery" at bounding box center [71, 256] width 60 height 11
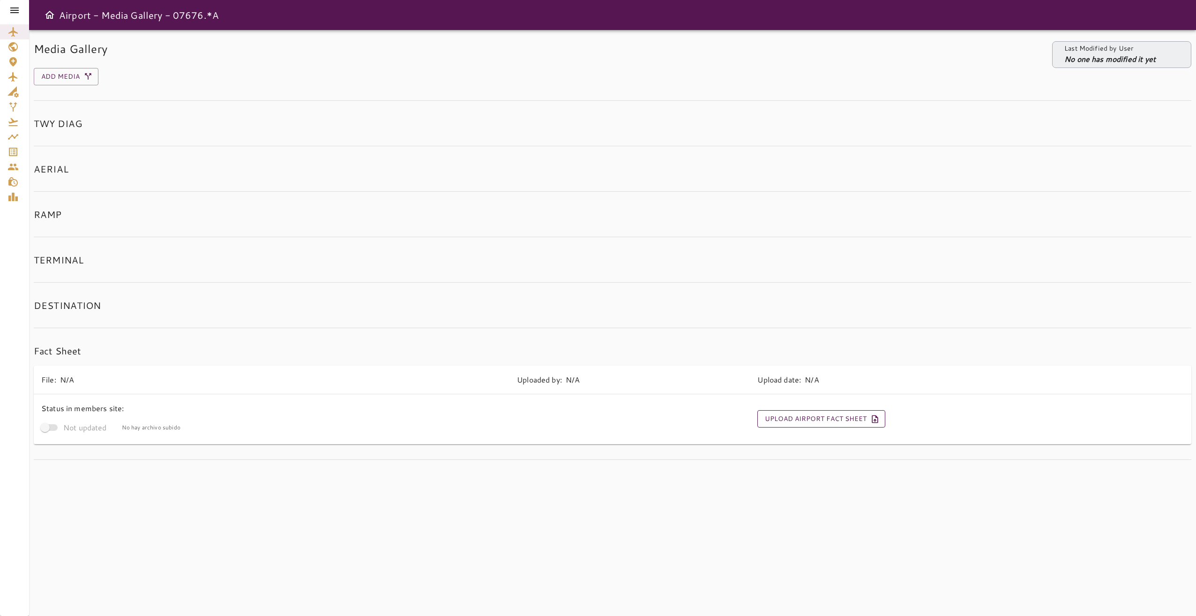
click at [824, 420] on button "Upload Airport Fact Sheet" at bounding box center [821, 418] width 128 height 17
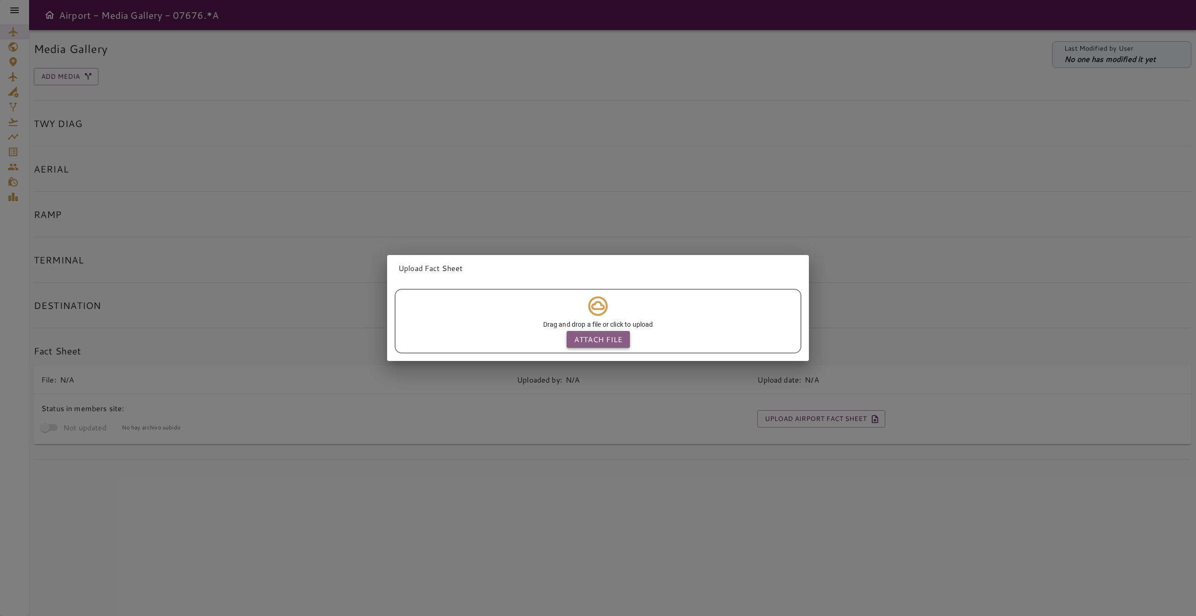
click at [596, 334] on p "Attach file" at bounding box center [598, 339] width 48 height 11
click at [0, 0] on input "Attach file" at bounding box center [0, 0] width 0 height 0
click at [777, 139] on div "Upload Fact Sheet Drag and drop a file or click to upload Attach file" at bounding box center [598, 308] width 1196 height 616
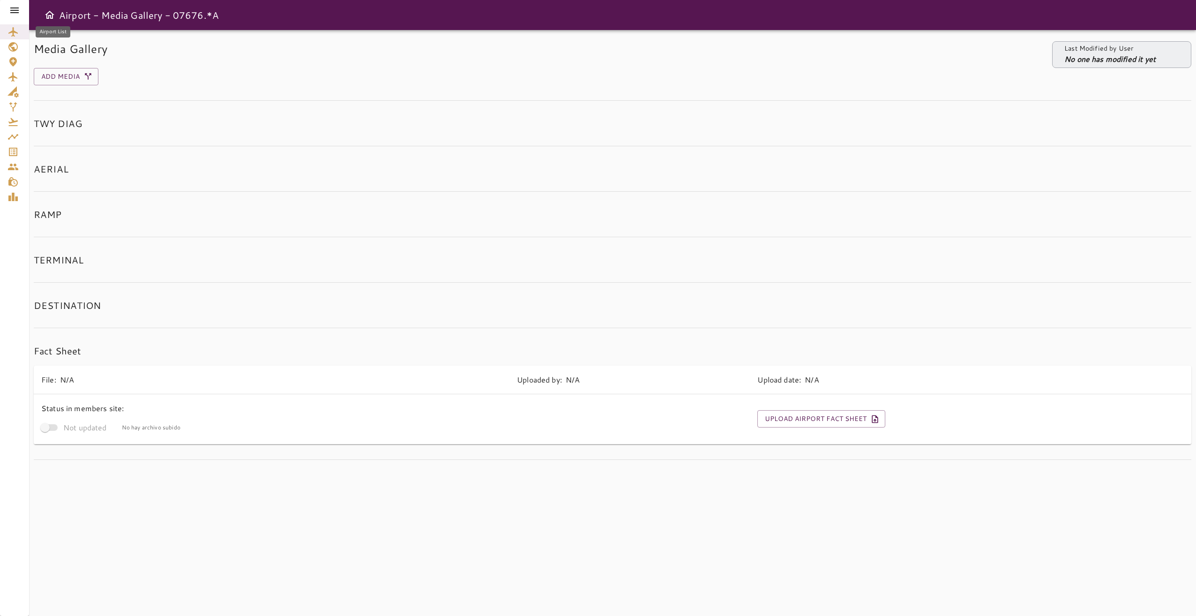
click at [14, 29] on icon "Airport List" at bounding box center [12, 31] width 9 height 9
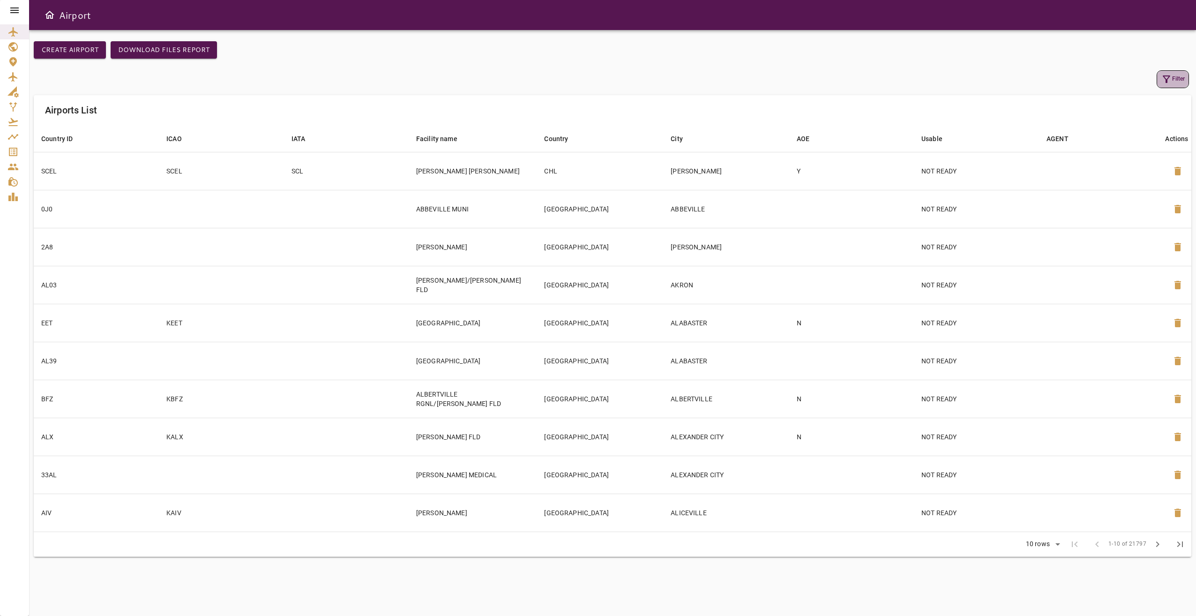
click at [824, 74] on icon "button" at bounding box center [1166, 79] width 11 height 11
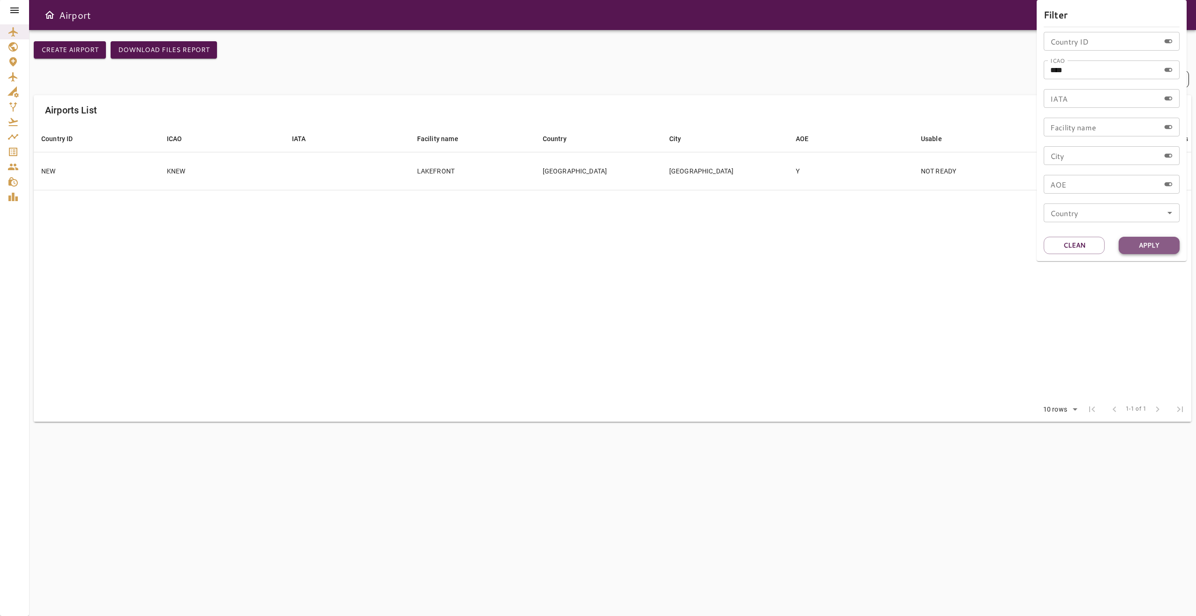
click at [824, 245] on button "Apply" at bounding box center [1148, 245] width 61 height 17
click at [824, 267] on div at bounding box center [598, 308] width 1196 height 616
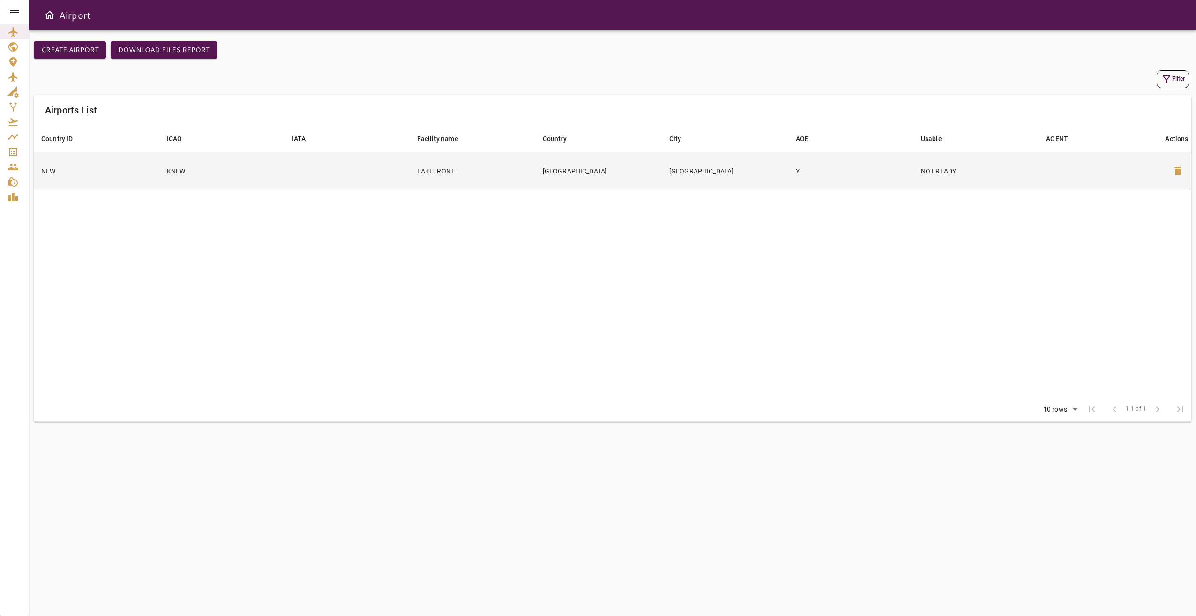
click at [736, 176] on td "[GEOGRAPHIC_DATA]" at bounding box center [725, 171] width 127 height 38
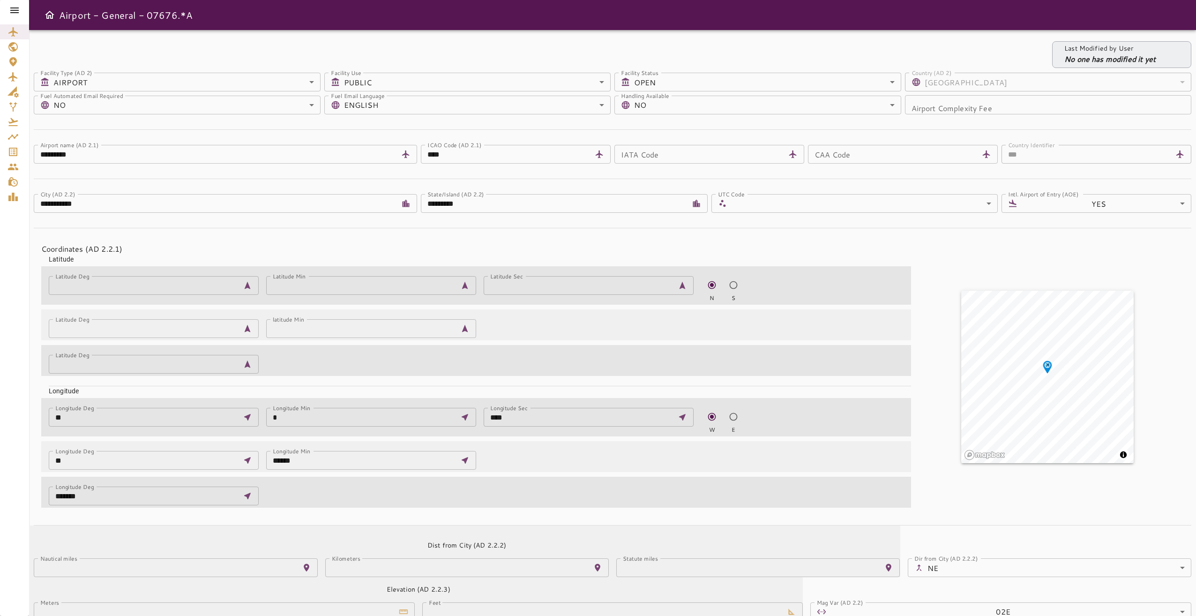
click at [11, 13] on icon at bounding box center [14, 10] width 8 height 6
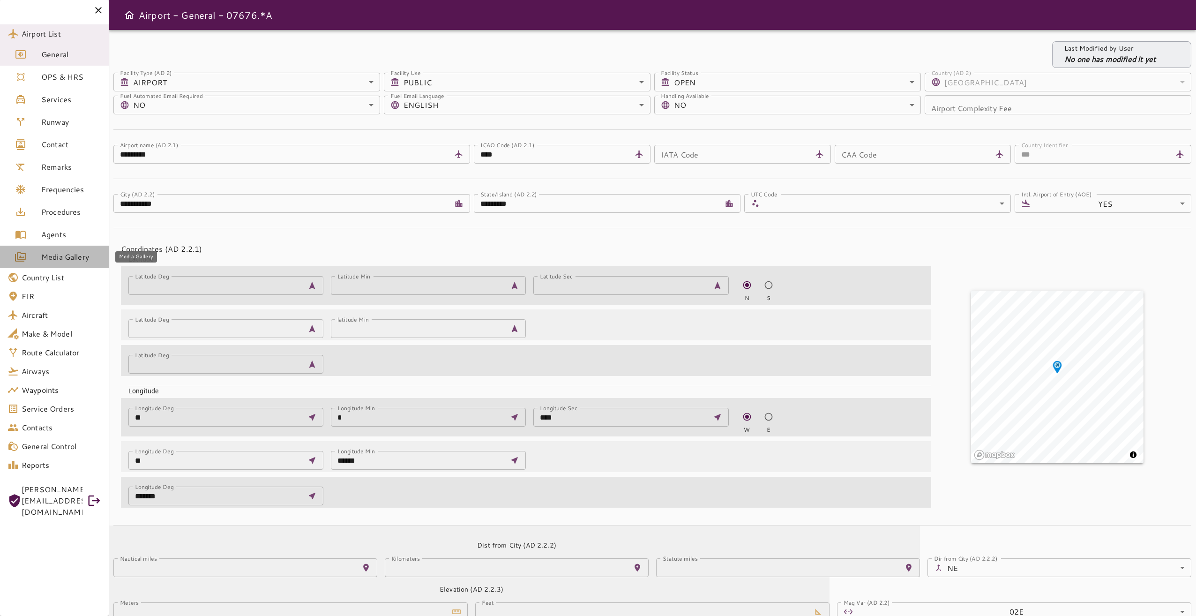
click at [78, 252] on span "Media Gallery" at bounding box center [71, 256] width 60 height 11
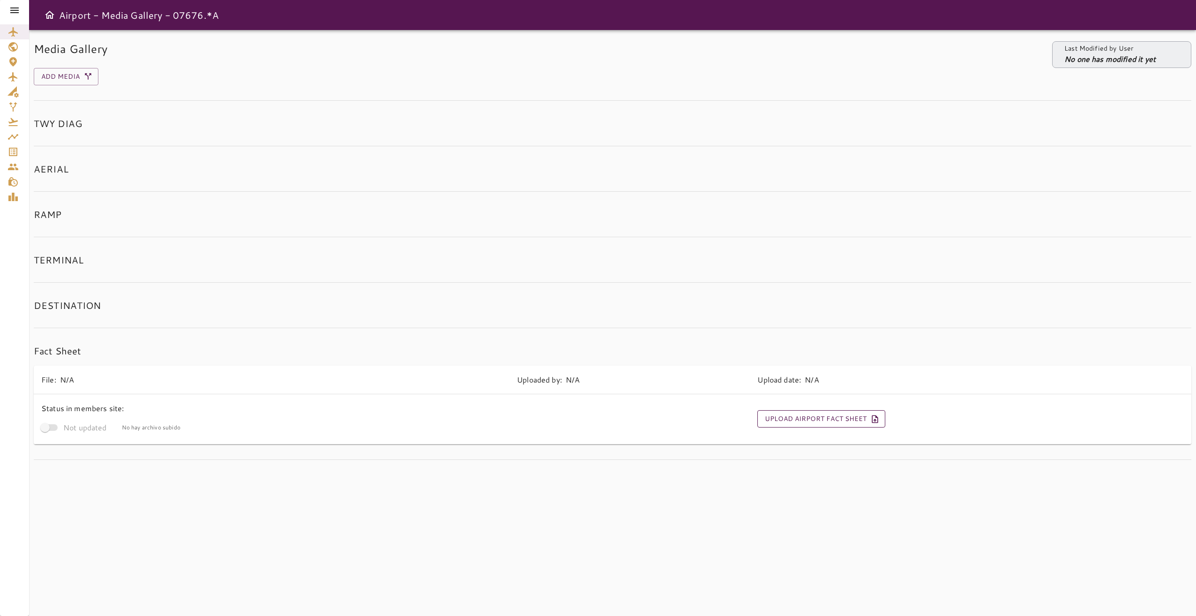
click at [817, 419] on button "Upload Airport Fact Sheet" at bounding box center [821, 418] width 128 height 17
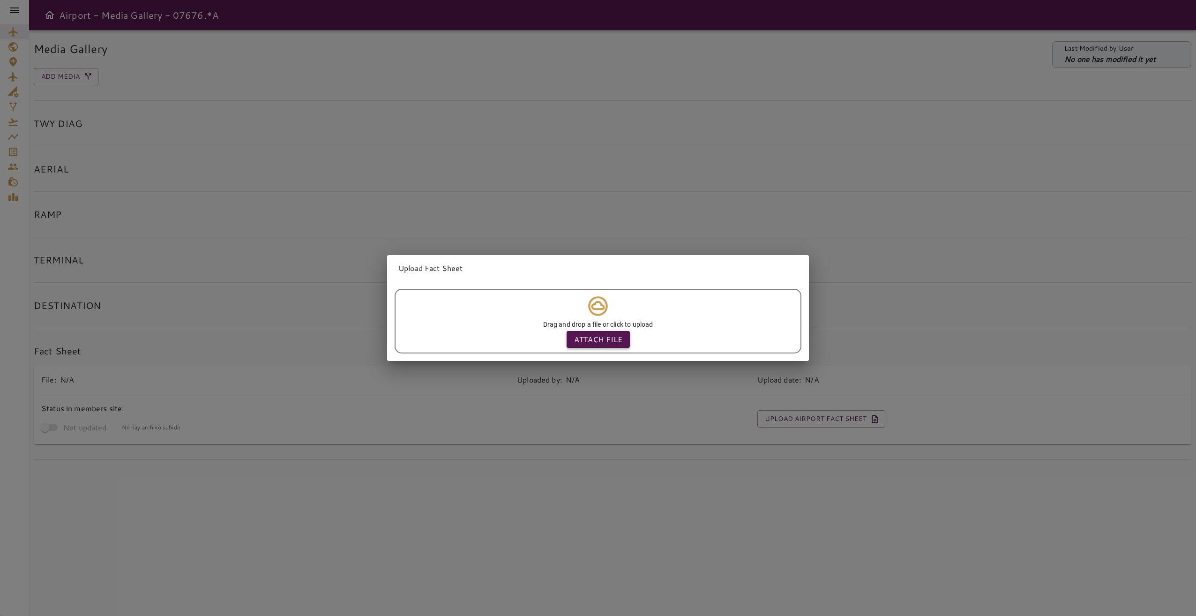
click at [606, 336] on p "Attach file" at bounding box center [598, 339] width 48 height 11
click at [0, 0] on input "Attach file" at bounding box center [0, 0] width 0 height 0
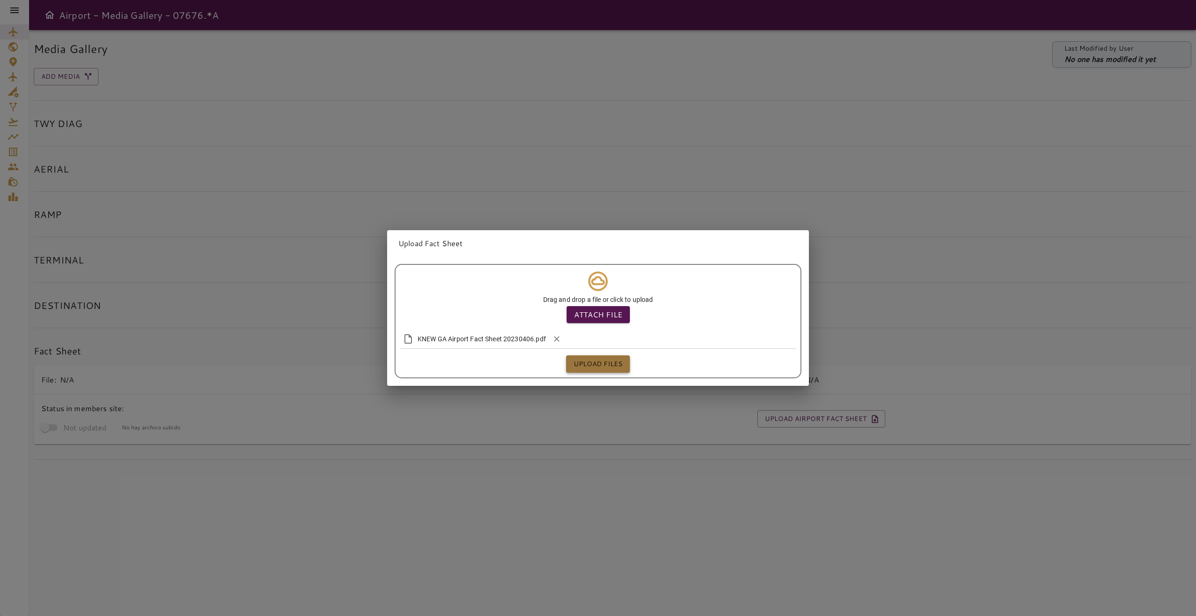
click at [597, 362] on button "Upload files" at bounding box center [598, 363] width 64 height 17
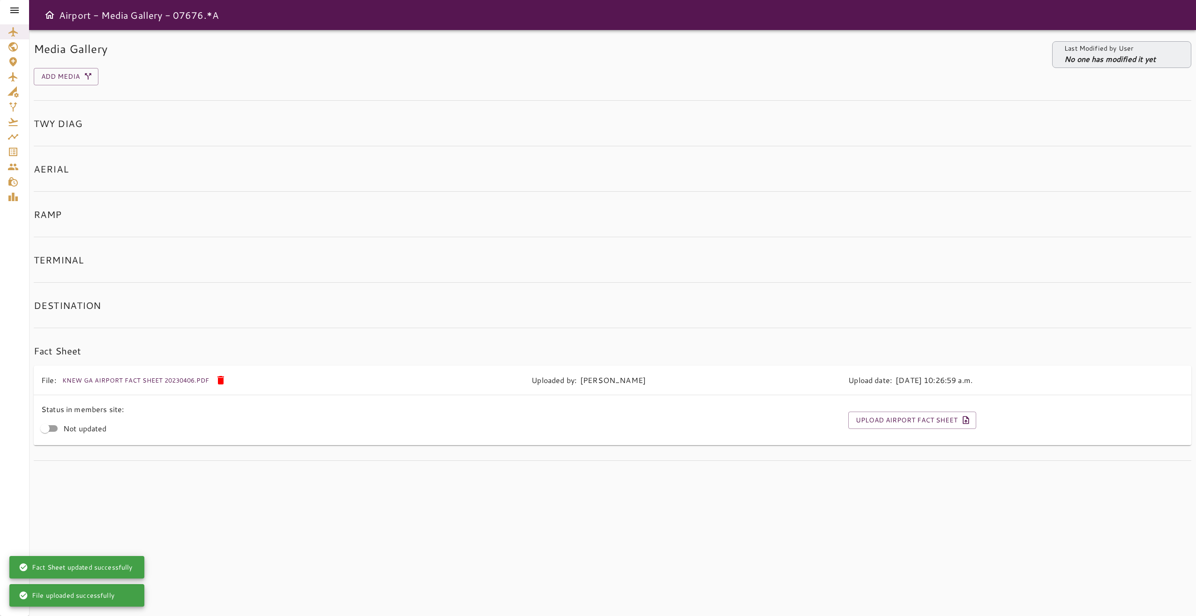
click at [613, 440] on div "Media Gallery Last Modified by User No one has modified it yet Add Media TWY DI…" at bounding box center [612, 323] width 1167 height 586
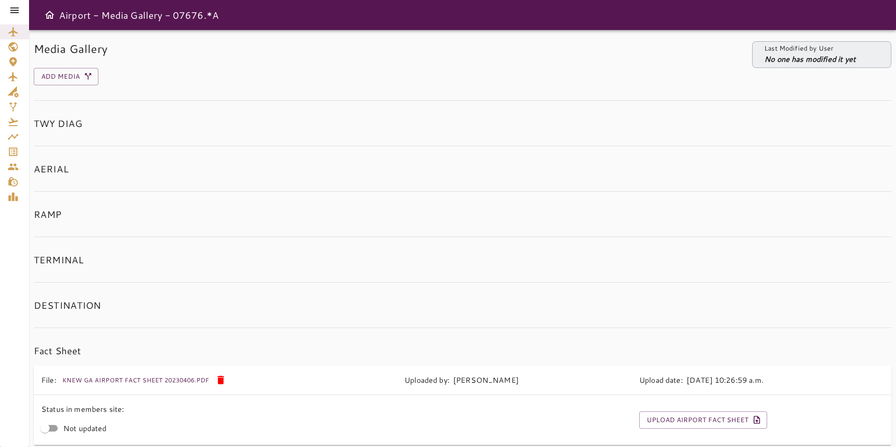
click at [18, 7] on icon at bounding box center [14, 10] width 11 height 11
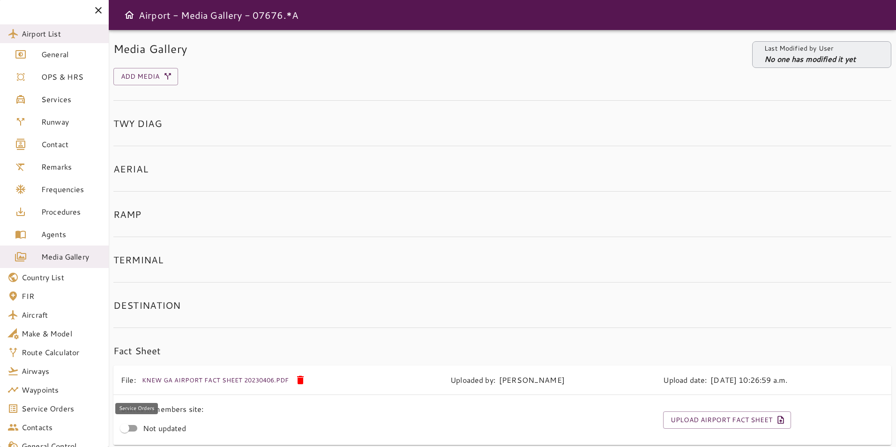
click at [63, 405] on span "Service Orders" at bounding box center [62, 408] width 80 height 11
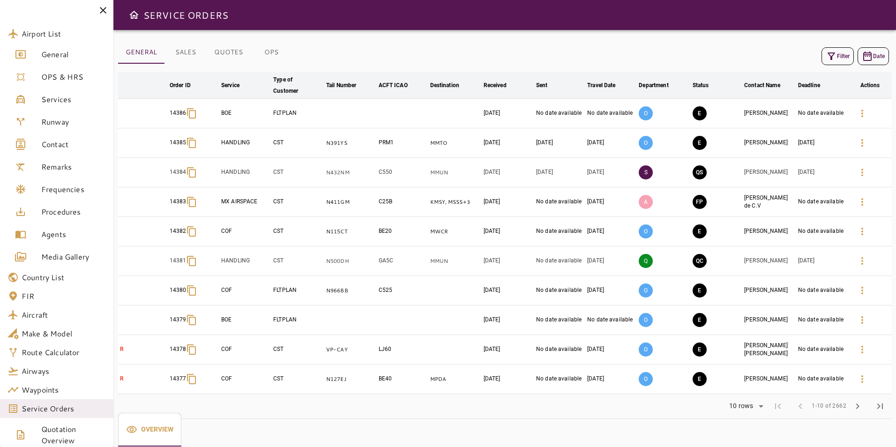
click at [824, 59] on icon "button" at bounding box center [831, 56] width 11 height 11
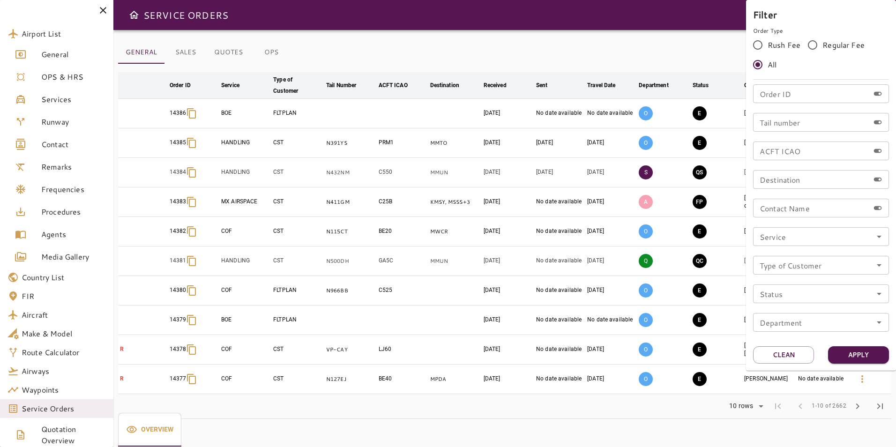
click at [792, 97] on input "Order ID" at bounding box center [811, 93] width 116 height 19
type input "*****"
click at [824, 358] on button "Apply" at bounding box center [858, 354] width 61 height 17
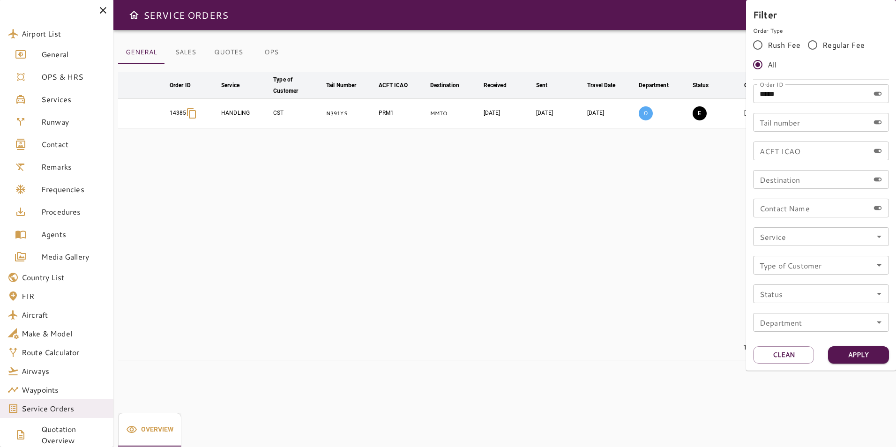
click at [563, 247] on div at bounding box center [448, 223] width 896 height 447
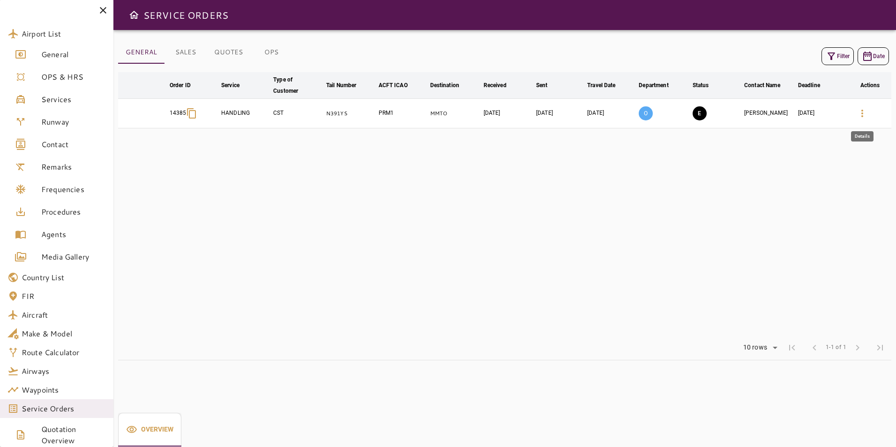
click at [824, 117] on button "button" at bounding box center [862, 113] width 22 height 22
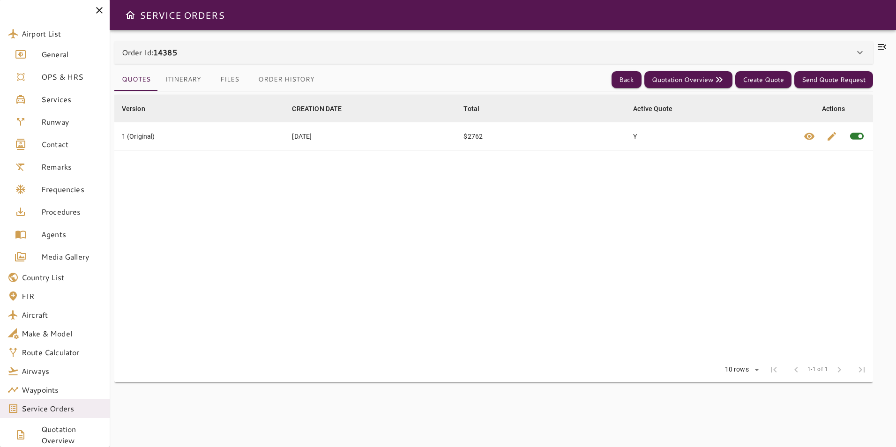
click at [233, 82] on button "Files" at bounding box center [230, 79] width 42 height 22
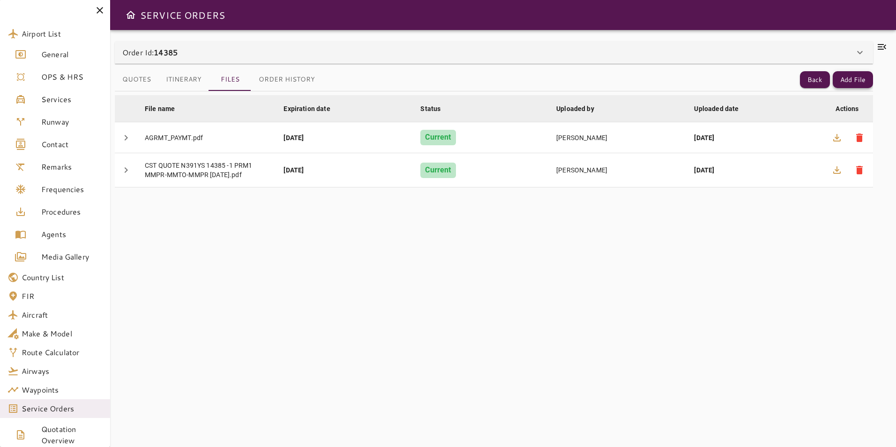
click at [824, 77] on button "Add File" at bounding box center [853, 79] width 40 height 17
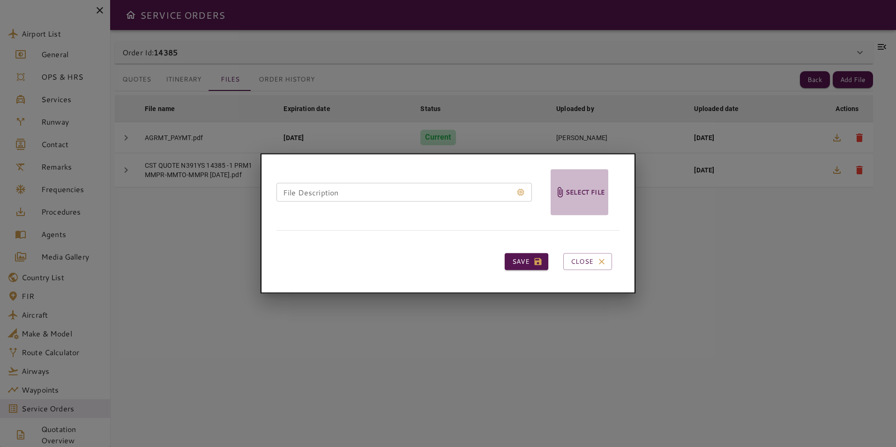
click at [591, 188] on h6 "Select file" at bounding box center [585, 192] width 39 height 11
click at [0, 0] on input "Select file" at bounding box center [0, 0] width 0 height 0
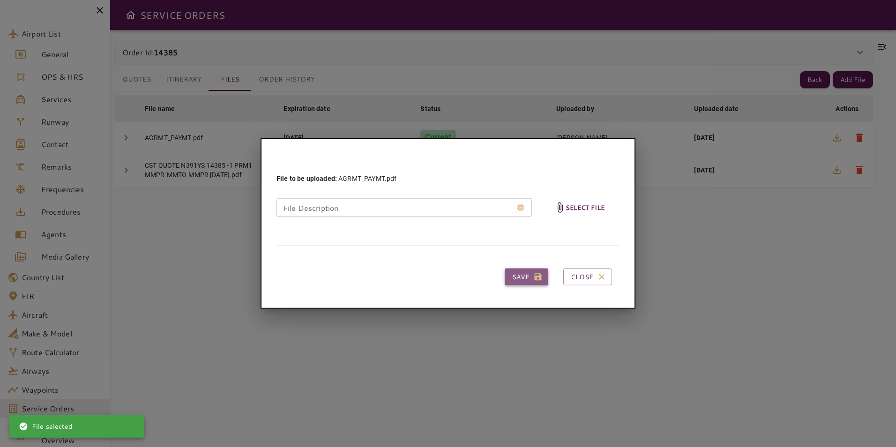
click at [520, 276] on button "Save" at bounding box center [527, 276] width 44 height 17
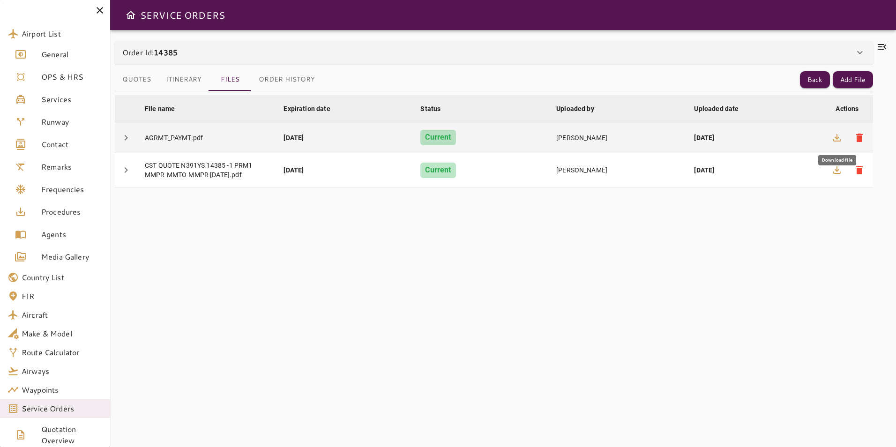
click at [824, 134] on icon "button" at bounding box center [836, 137] width 7 height 7
